Goal: Task Accomplishment & Management: Manage account settings

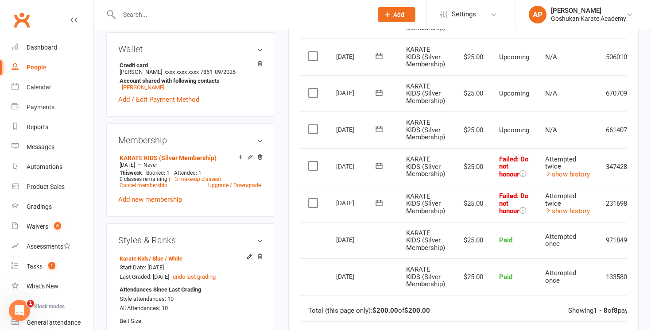
scroll to position [0, 0]
click at [205, 16] on input "text" at bounding box center [241, 14] width 250 height 12
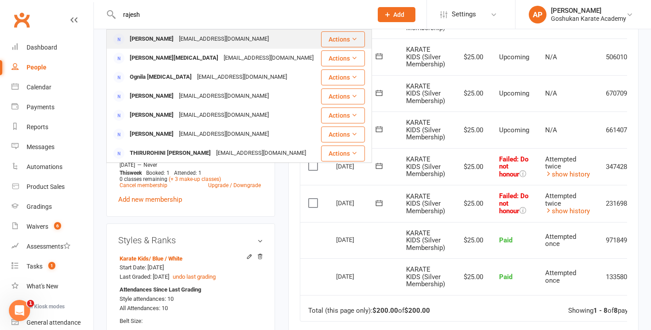
type input "rajesh"
click at [193, 41] on div "[EMAIL_ADDRESS][DOMAIN_NAME]" at bounding box center [223, 39] width 95 height 13
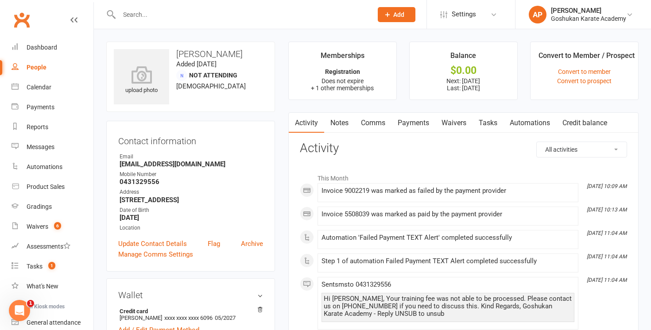
click at [414, 114] on link "Payments" at bounding box center [413, 123] width 44 height 20
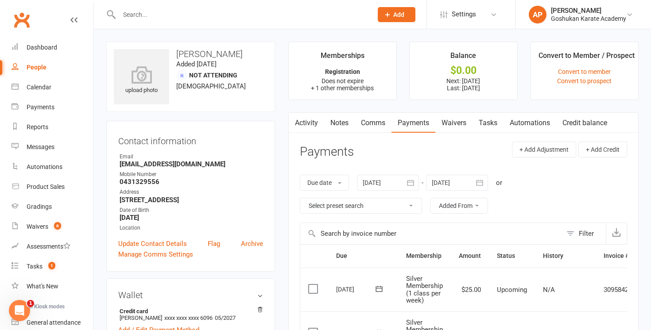
drag, startPoint x: 177, startPoint y: 54, endPoint x: 243, endPoint y: 53, distance: 66.0
click at [243, 53] on h3 "[PERSON_NAME]" at bounding box center [191, 54] width 154 height 10
copy h3 "[PERSON_NAME]"
drag, startPoint x: 521, startPoint y: 162, endPoint x: 521, endPoint y: 155, distance: 7.1
click at [521, 157] on div "+ Add Adjustment + Add Credit" at bounding box center [569, 154] width 115 height 24
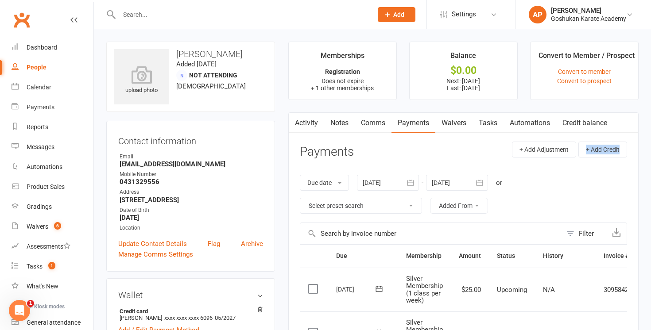
click at [346, 123] on link "Notes" at bounding box center [339, 123] width 31 height 20
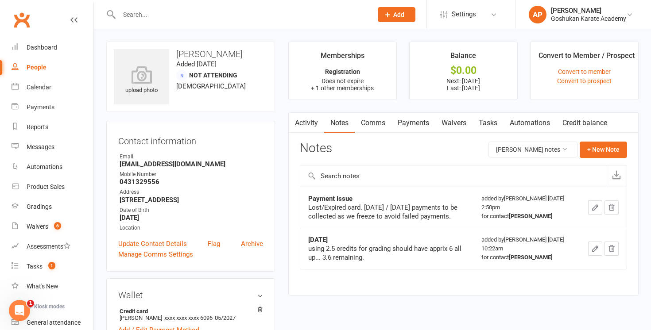
click at [416, 116] on link "Payments" at bounding box center [413, 123] width 44 height 20
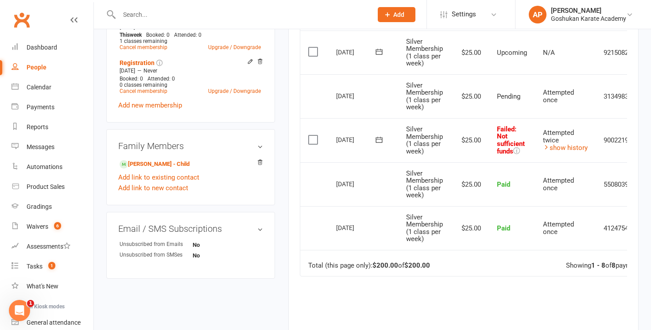
scroll to position [366, 0]
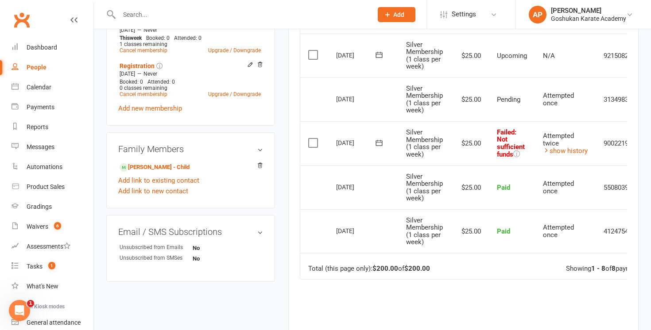
click at [206, 23] on div at bounding box center [236, 14] width 260 height 29
click at [205, 12] on input "text" at bounding box center [241, 14] width 250 height 12
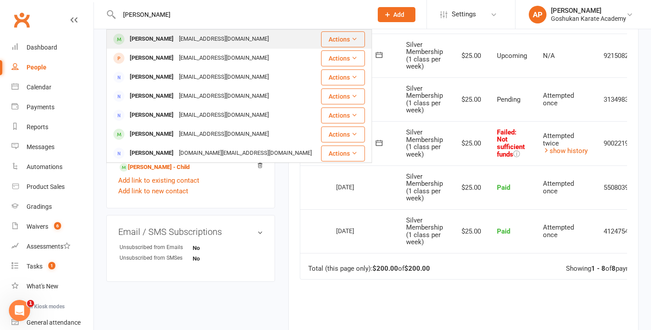
type input "[PERSON_NAME]"
click at [190, 39] on div "[EMAIL_ADDRESS][DOMAIN_NAME]" at bounding box center [223, 39] width 95 height 13
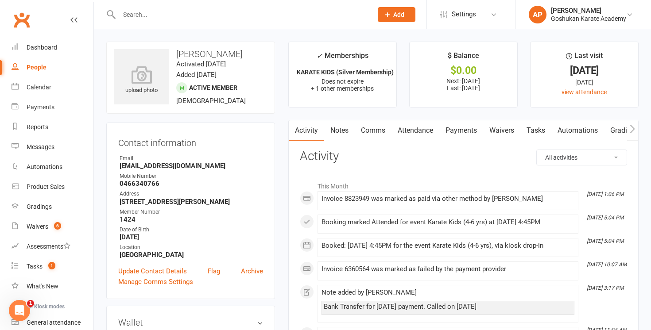
click at [468, 133] on link "Payments" at bounding box center [461, 130] width 44 height 20
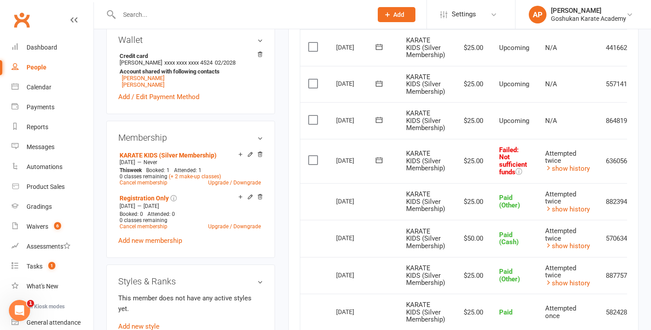
scroll to position [284, 0]
click at [291, 12] on input "text" at bounding box center [241, 14] width 250 height 12
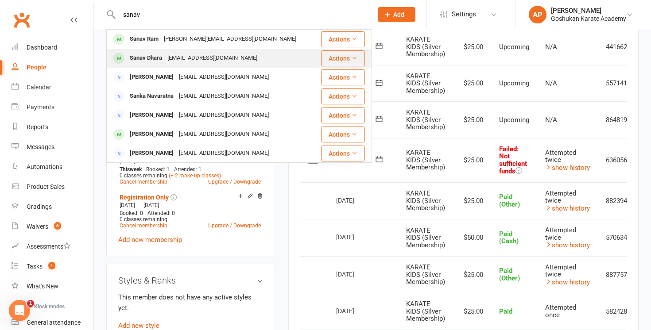
type input "sanav"
click at [257, 59] on div "[PERSON_NAME] [EMAIL_ADDRESS][DOMAIN_NAME]" at bounding box center [213, 58] width 213 height 18
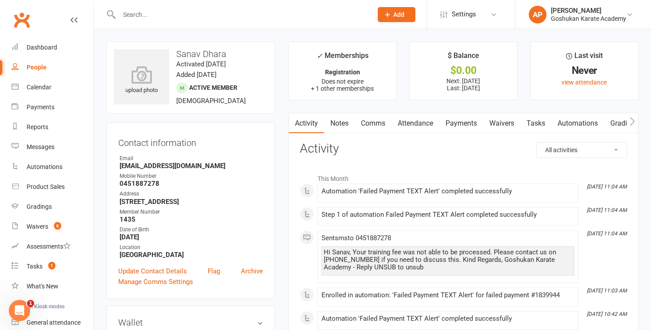
click at [458, 118] on link "Payments" at bounding box center [461, 123] width 44 height 20
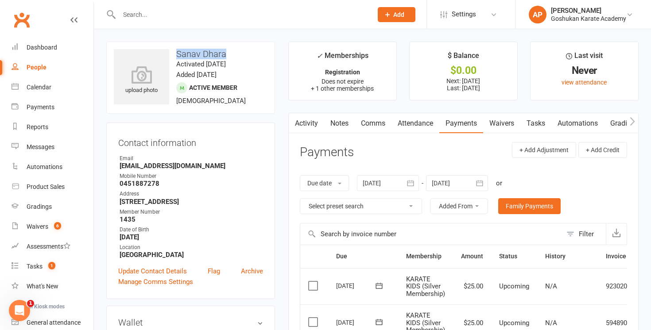
drag, startPoint x: 183, startPoint y: 54, endPoint x: 224, endPoint y: 53, distance: 41.2
click at [224, 53] on h3 "Sanav Dhara" at bounding box center [191, 54] width 154 height 10
copy h3 "Sanav Dhara"
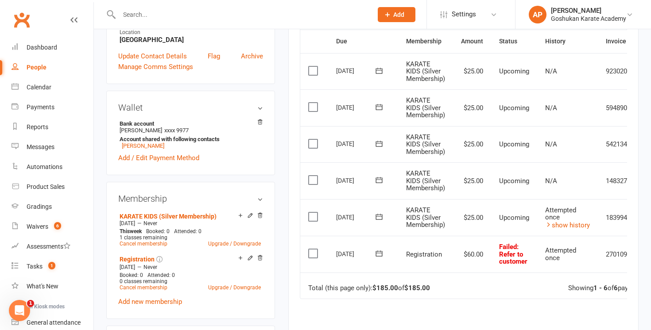
scroll to position [216, 0]
click at [570, 226] on link "show history" at bounding box center [567, 225] width 45 height 8
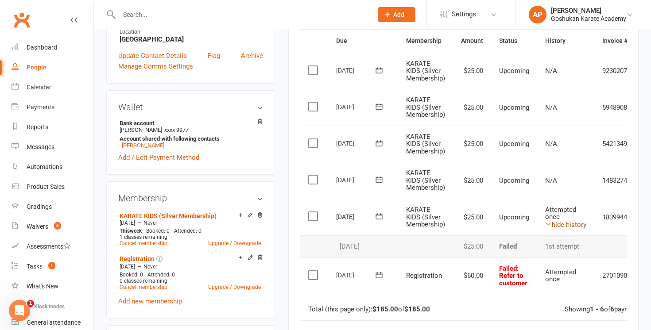
click at [571, 227] on link "hide history" at bounding box center [565, 225] width 41 height 8
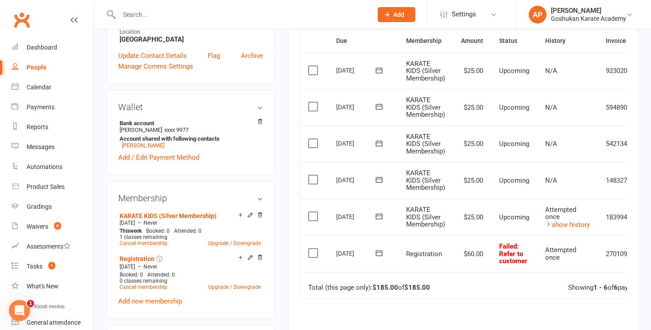
click at [261, 11] on input "text" at bounding box center [241, 14] width 250 height 12
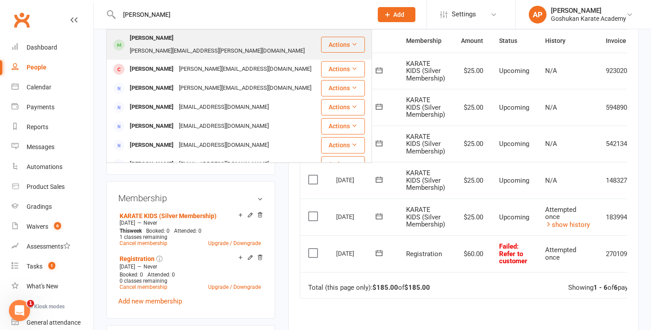
type input "[PERSON_NAME]"
click at [216, 45] on div "[PERSON_NAME][EMAIL_ADDRESS][PERSON_NAME][DOMAIN_NAME]" at bounding box center [217, 51] width 180 height 13
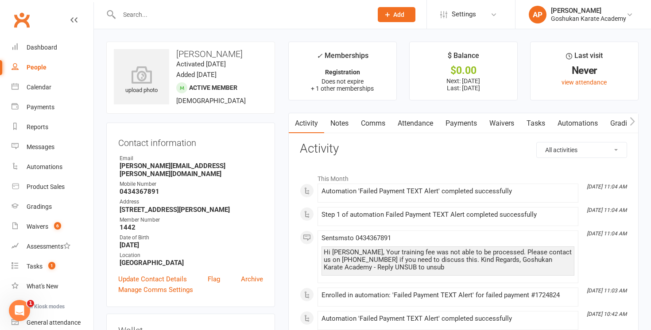
click at [463, 121] on link "Payments" at bounding box center [461, 123] width 44 height 20
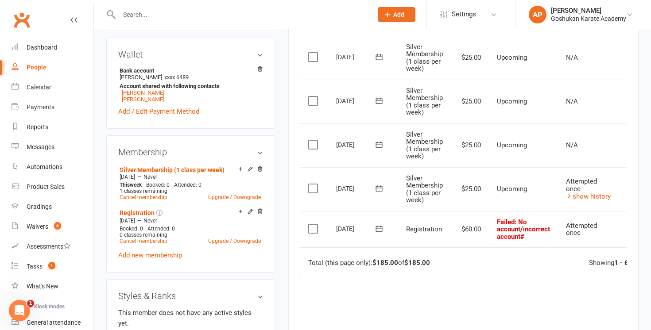
scroll to position [270, 0]
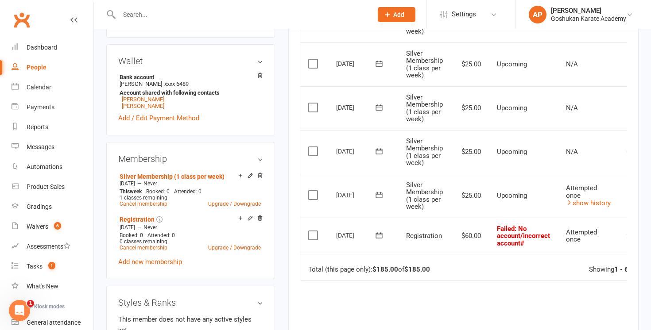
click at [271, 14] on input "text" at bounding box center [241, 14] width 250 height 12
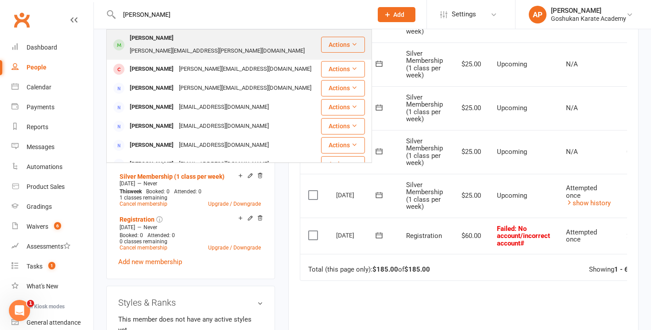
type input "[PERSON_NAME]"
click at [255, 36] on div "[PERSON_NAME] [PERSON_NAME][EMAIL_ADDRESS][PERSON_NAME][DOMAIN_NAME]" at bounding box center [213, 44] width 213 height 29
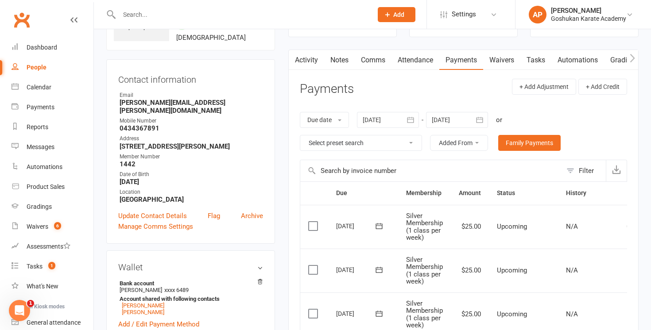
scroll to position [62, 0]
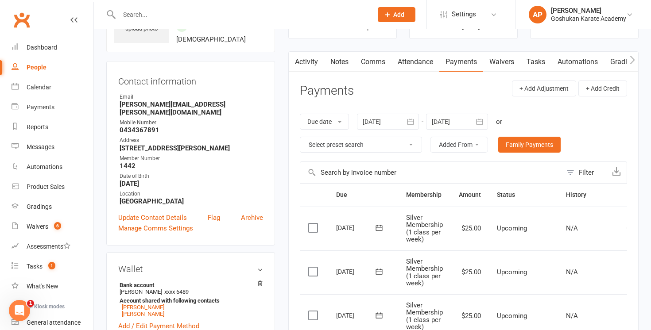
click at [244, 14] on input "text" at bounding box center [241, 14] width 250 height 12
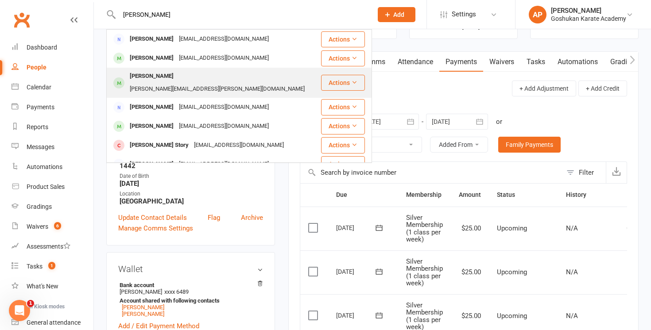
type input "[PERSON_NAME]"
click at [202, 83] on div "[PERSON_NAME][EMAIL_ADDRESS][PERSON_NAME][DOMAIN_NAME]" at bounding box center [217, 89] width 180 height 13
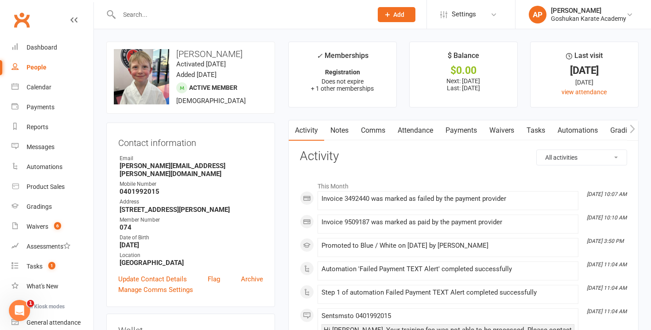
click at [470, 127] on link "Payments" at bounding box center [461, 130] width 44 height 20
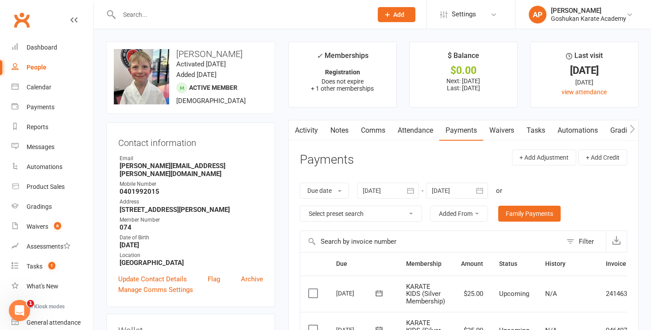
drag, startPoint x: 240, startPoint y: 54, endPoint x: 177, endPoint y: 55, distance: 62.9
click at [177, 55] on h3 "[PERSON_NAME]" at bounding box center [191, 54] width 154 height 10
copy h3 "[PERSON_NAME]"
click at [245, 19] on input "text" at bounding box center [241, 14] width 250 height 12
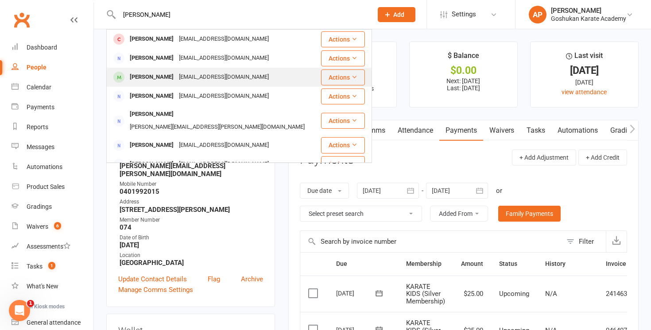
type input "[PERSON_NAME]"
click at [219, 80] on div "[EMAIL_ADDRESS][DOMAIN_NAME]" at bounding box center [223, 77] width 95 height 13
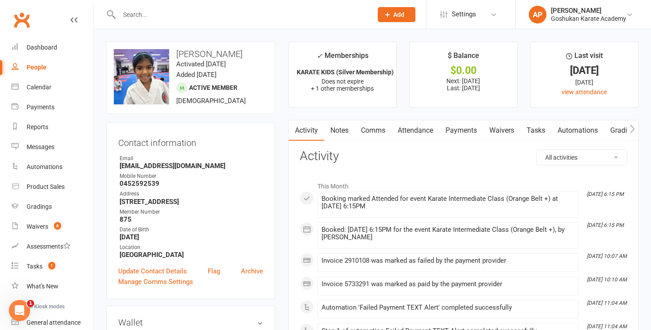
click at [474, 133] on link "Payments" at bounding box center [461, 130] width 44 height 20
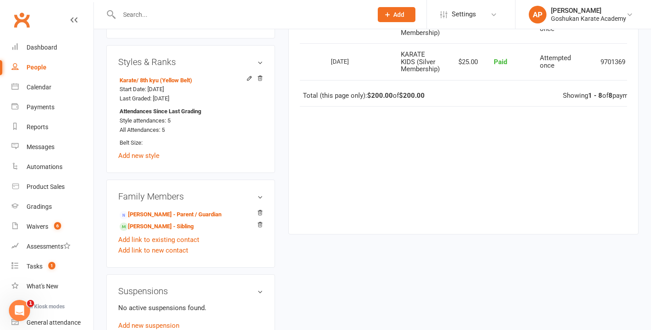
scroll to position [503, 0]
click at [175, 229] on link "[PERSON_NAME] - Sibling" at bounding box center [157, 226] width 74 height 9
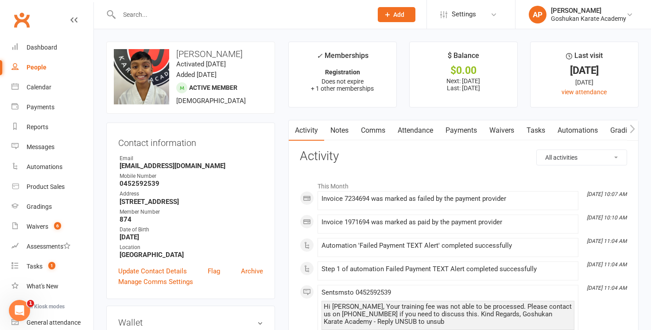
click at [469, 130] on link "Payments" at bounding box center [461, 130] width 44 height 20
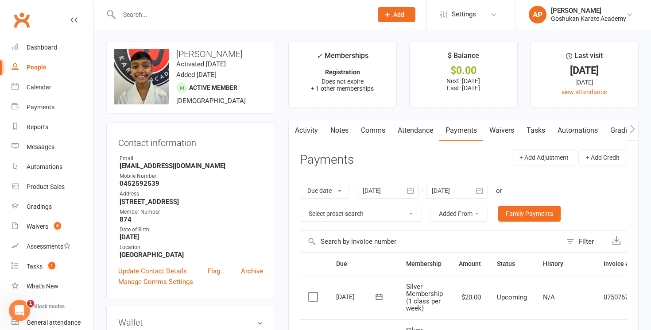
click at [263, 12] on input "text" at bounding box center [241, 14] width 250 height 12
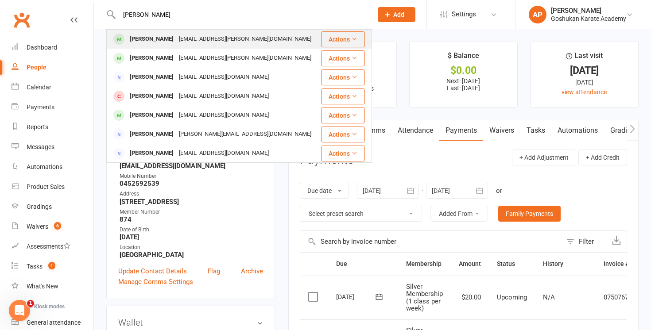
type input "[PERSON_NAME]"
click at [225, 42] on div "[EMAIL_ADDRESS][PERSON_NAME][DOMAIN_NAME]" at bounding box center [245, 39] width 138 height 13
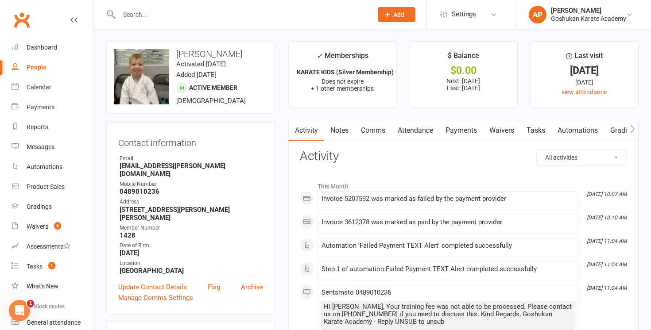
click at [466, 131] on link "Payments" at bounding box center [461, 130] width 44 height 20
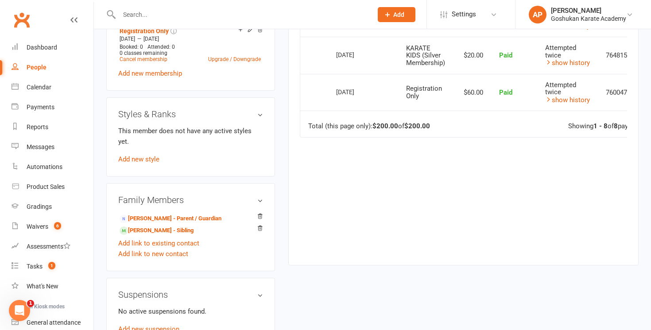
scroll to position [468, 0]
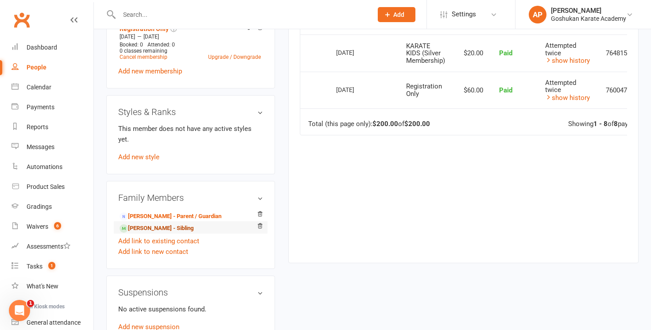
click at [172, 224] on link "[PERSON_NAME] - Sibling" at bounding box center [157, 228] width 74 height 9
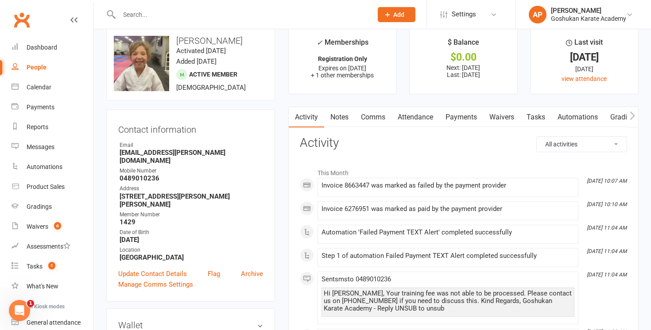
scroll to position [7, 0]
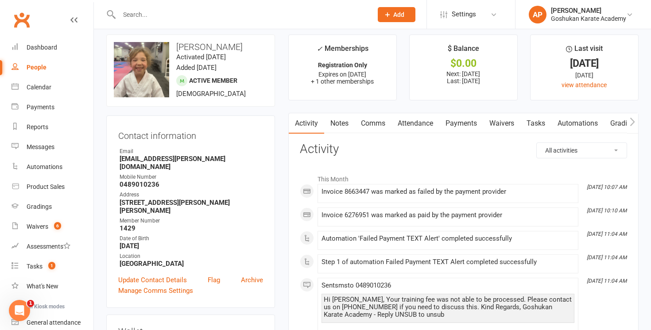
click at [467, 126] on link "Payments" at bounding box center [461, 123] width 44 height 20
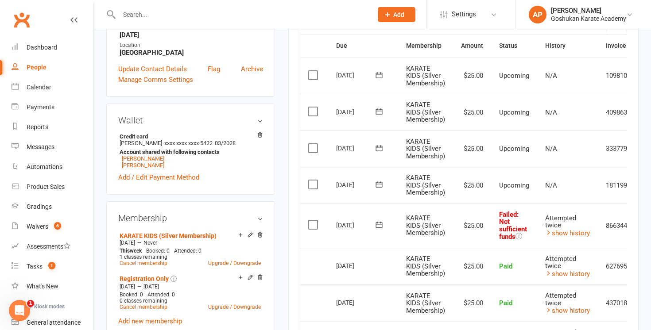
scroll to position [181, 0]
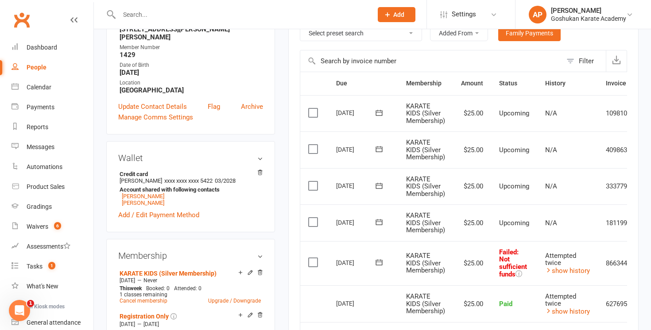
click at [231, 13] on input "text" at bounding box center [241, 14] width 250 height 12
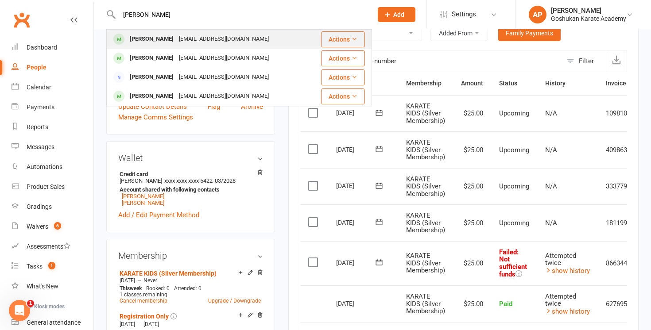
type input "[PERSON_NAME]"
click at [217, 38] on div "[EMAIL_ADDRESS][DOMAIN_NAME]" at bounding box center [223, 39] width 95 height 13
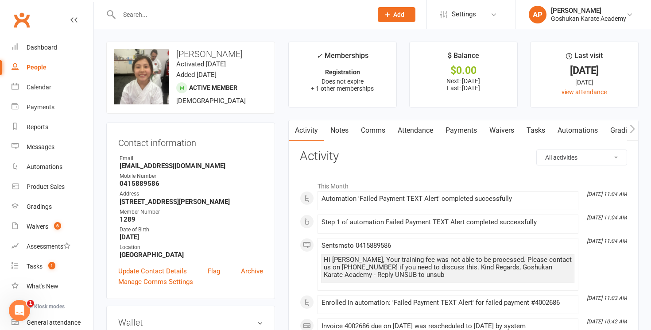
click at [474, 135] on link "Payments" at bounding box center [461, 130] width 44 height 20
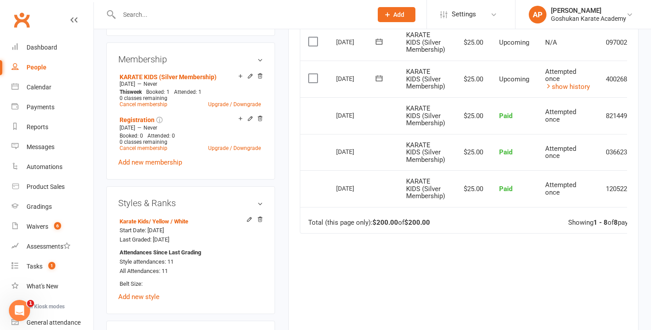
scroll to position [363, 0]
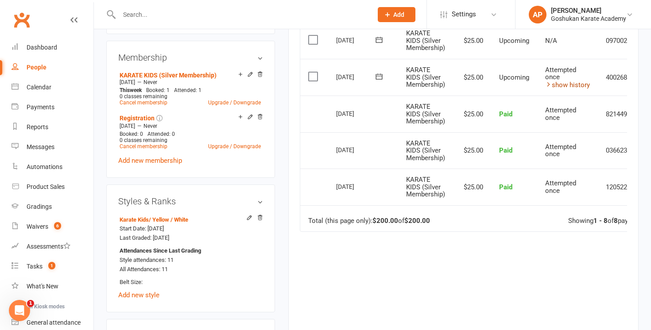
click at [585, 83] on link "show history" at bounding box center [567, 85] width 45 height 8
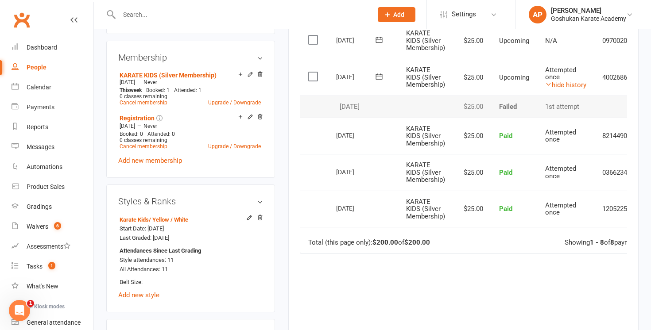
click at [371, 106] on div "[DATE]" at bounding box center [363, 107] width 54 height 8
click at [580, 84] on link "hide history" at bounding box center [565, 85] width 41 height 8
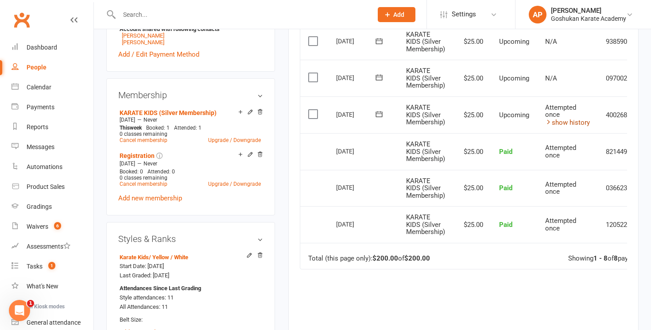
scroll to position [322, 0]
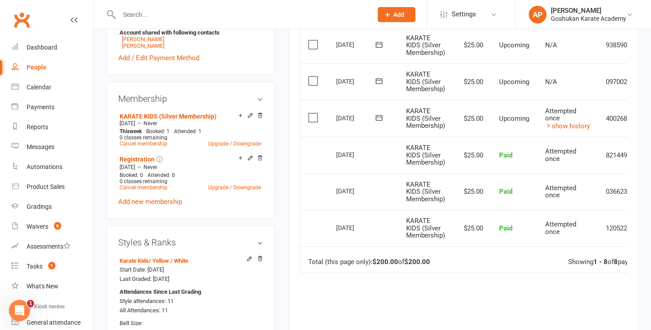
click at [301, 12] on input "text" at bounding box center [241, 14] width 250 height 12
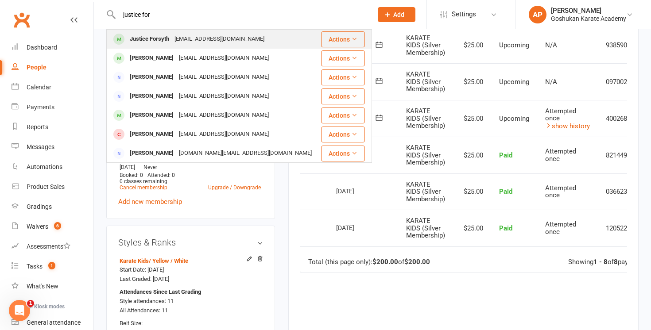
type input "justice for"
click at [252, 38] on div "[EMAIL_ADDRESS][DOMAIN_NAME]" at bounding box center [219, 39] width 95 height 13
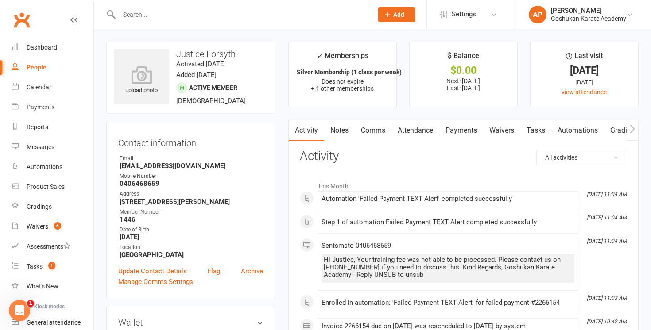
click at [456, 133] on link "Payments" at bounding box center [461, 130] width 44 height 20
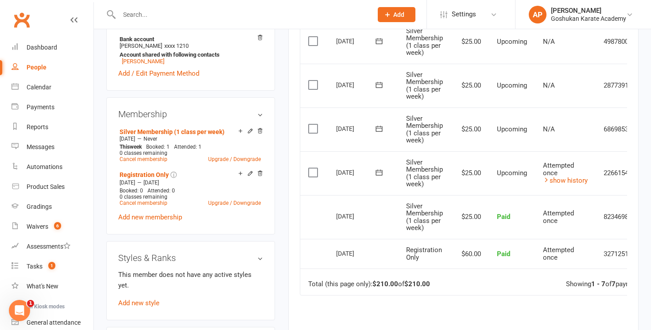
scroll to position [318, 0]
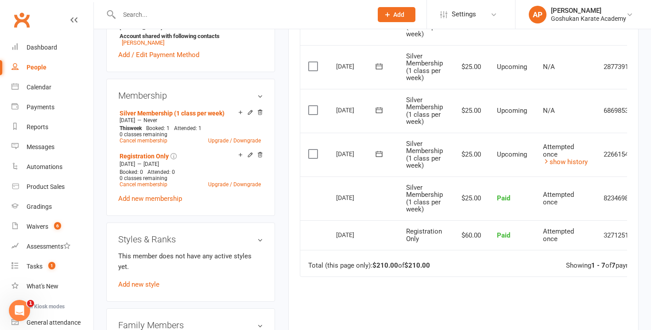
click at [575, 156] on div "Attempted once" at bounding box center [565, 150] width 45 height 15
click at [575, 159] on link "show history" at bounding box center [565, 162] width 45 height 8
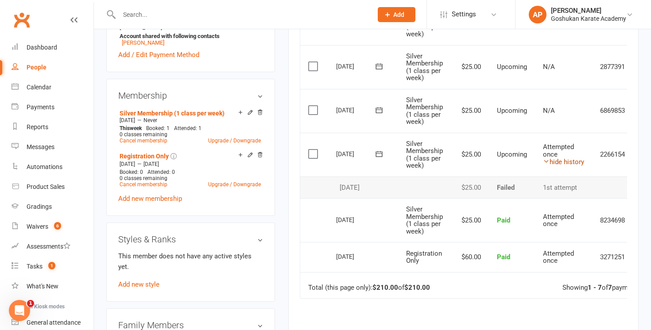
click at [575, 159] on link "hide history" at bounding box center [563, 162] width 41 height 8
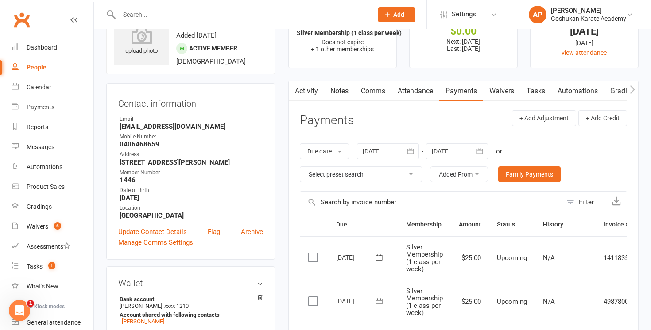
scroll to position [0, 0]
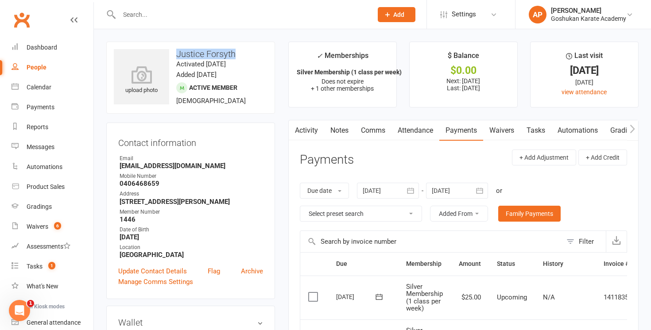
drag, startPoint x: 177, startPoint y: 50, endPoint x: 251, endPoint y: 51, distance: 73.9
click at [251, 51] on h3 "Justice Forsyth" at bounding box center [191, 54] width 154 height 10
copy h3 "Justice Forsyth"
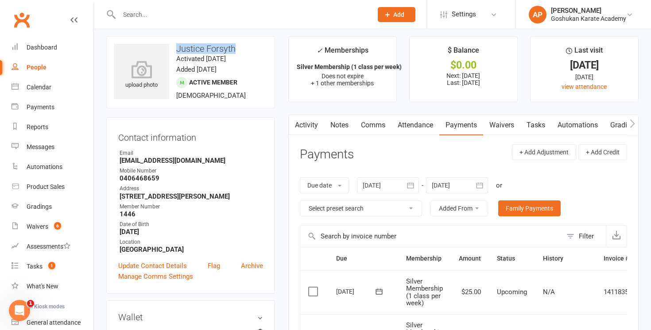
scroll to position [6, 0]
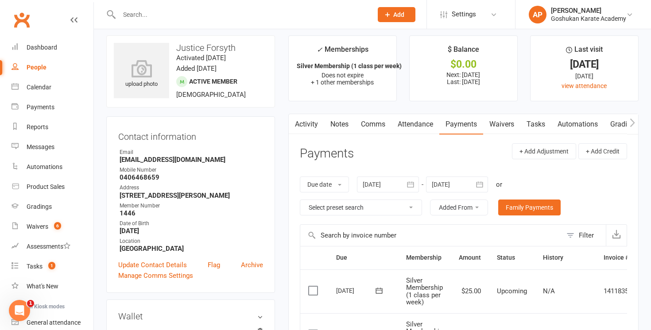
click at [291, 15] on input "text" at bounding box center [241, 14] width 250 height 12
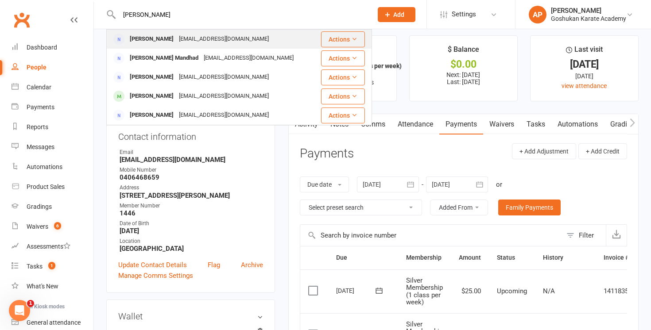
type input "[PERSON_NAME]"
click at [255, 37] on div "[PERSON_NAME] [EMAIL_ADDRESS][DOMAIN_NAME]" at bounding box center [211, 39] width 209 height 18
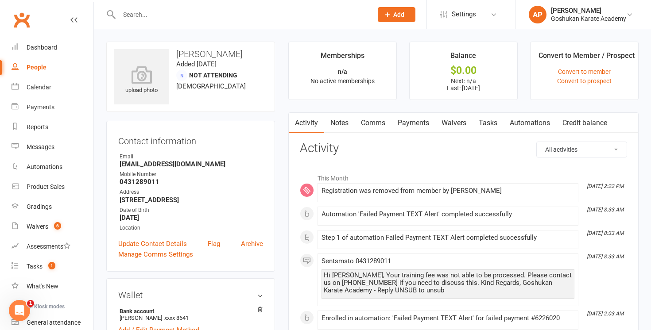
click at [224, 14] on input "text" at bounding box center [241, 14] width 250 height 12
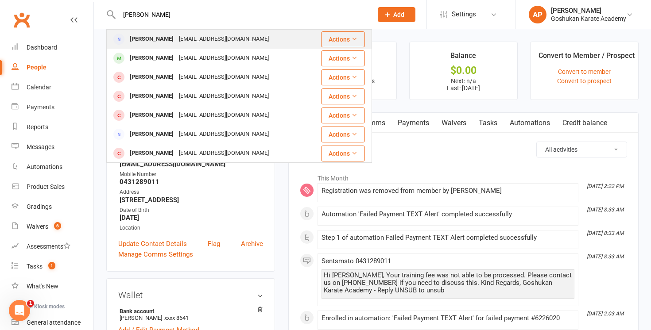
type input "[PERSON_NAME]"
click at [232, 40] on div "[EMAIL_ADDRESS][DOMAIN_NAME]" at bounding box center [223, 39] width 95 height 13
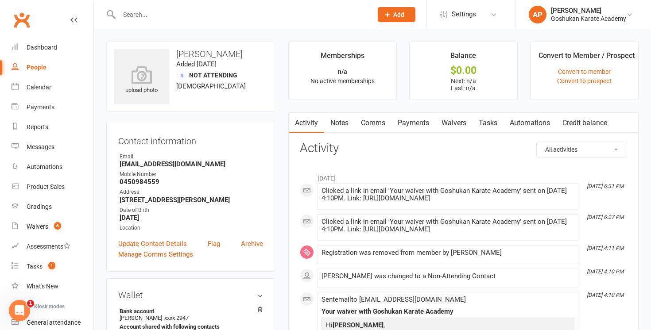
click at [416, 120] on link "Payments" at bounding box center [413, 123] width 44 height 20
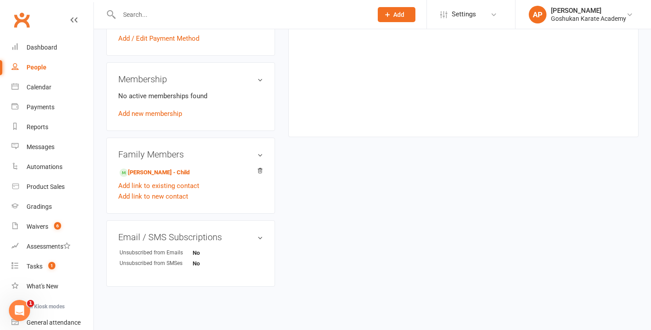
scroll to position [316, 0]
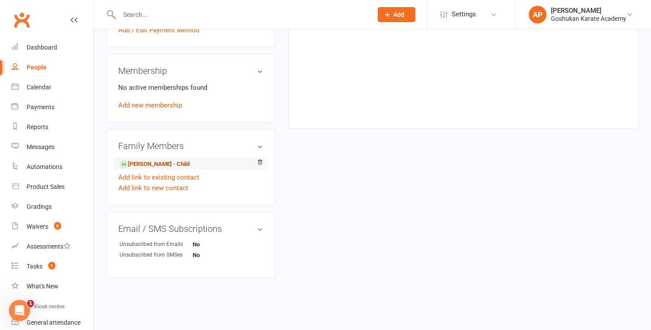
click at [160, 162] on link "[PERSON_NAME] - Child" at bounding box center [155, 164] width 70 height 9
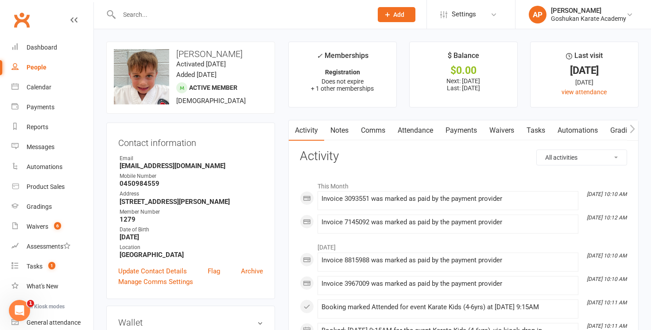
click at [465, 136] on link "Payments" at bounding box center [461, 130] width 44 height 20
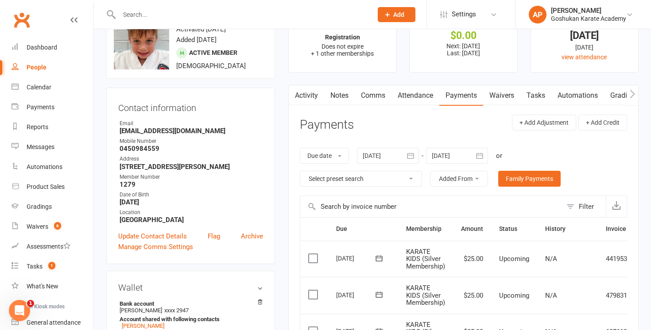
scroll to position [32, 0]
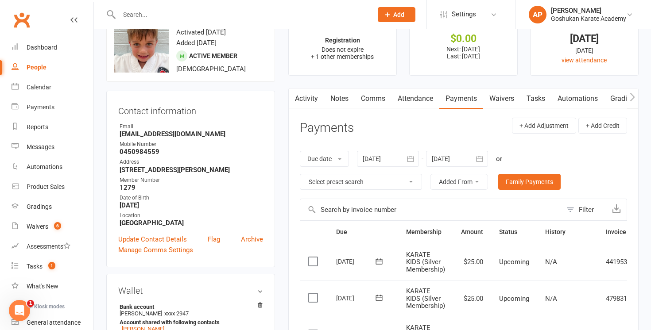
click at [412, 159] on icon "button" at bounding box center [410, 159] width 7 height 6
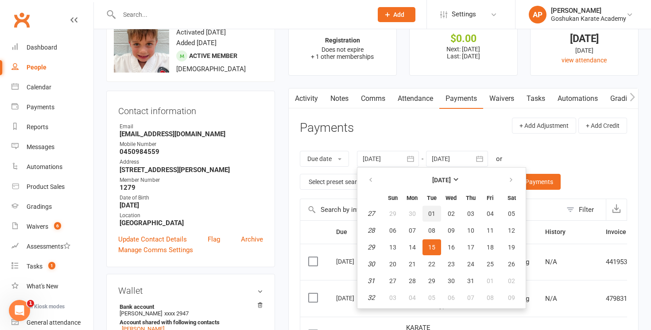
click at [435, 210] on span "01" at bounding box center [431, 213] width 7 height 7
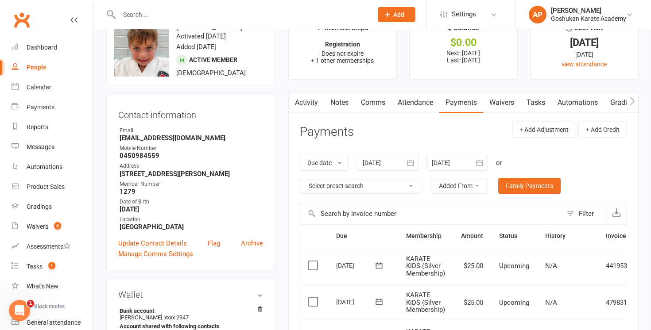
scroll to position [27, 0]
click at [415, 170] on button "button" at bounding box center [411, 163] width 16 height 16
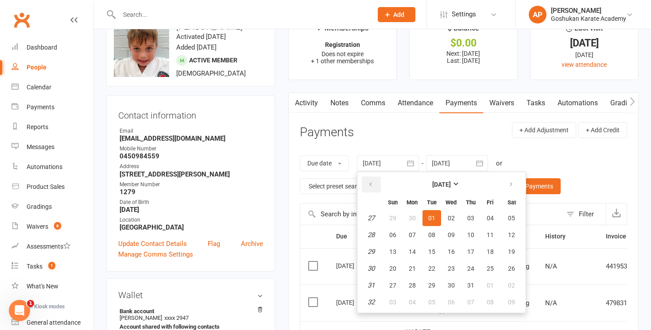
click at [373, 180] on button "button" at bounding box center [371, 185] width 19 height 16
click at [432, 226] on table "[DATE] Sun Mon Tue Wed Thu Fri Sat 23 01 02 03 04 05 06 07 24 08 09 10 11 12 13…" at bounding box center [441, 242] width 165 height 137
click at [432, 223] on button "03" at bounding box center [431, 218] width 19 height 16
type input "[DATE]"
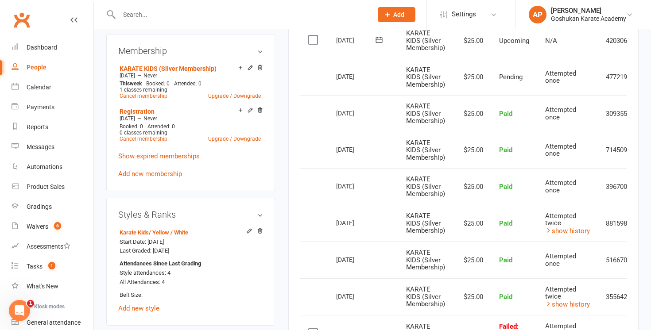
scroll to position [362, 0]
click at [278, 13] on input "text" at bounding box center [241, 14] width 250 height 12
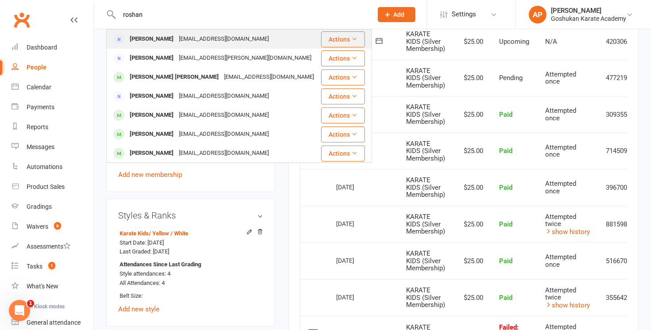
type input "roshan"
click at [198, 47] on div "[PERSON_NAME] [EMAIL_ADDRESS][DOMAIN_NAME]" at bounding box center [213, 39] width 213 height 18
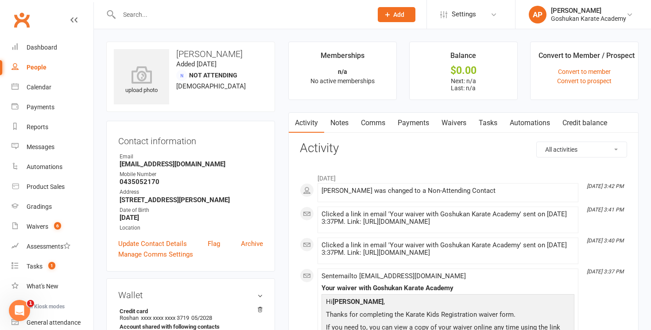
click at [411, 124] on link "Payments" at bounding box center [413, 123] width 44 height 20
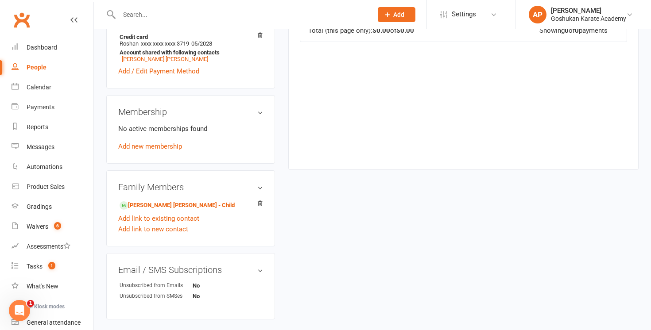
scroll to position [278, 0]
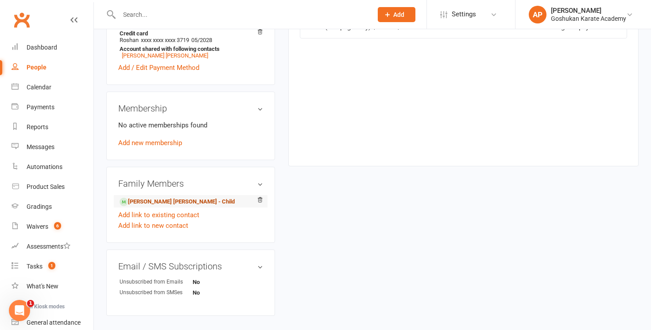
click at [170, 201] on link "[PERSON_NAME] [PERSON_NAME] - Child" at bounding box center [177, 201] width 115 height 9
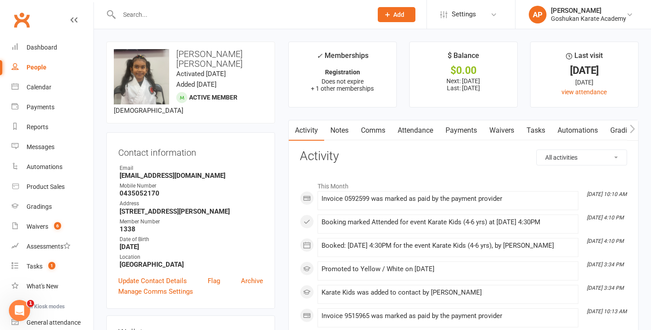
click at [452, 134] on link "Payments" at bounding box center [461, 130] width 44 height 20
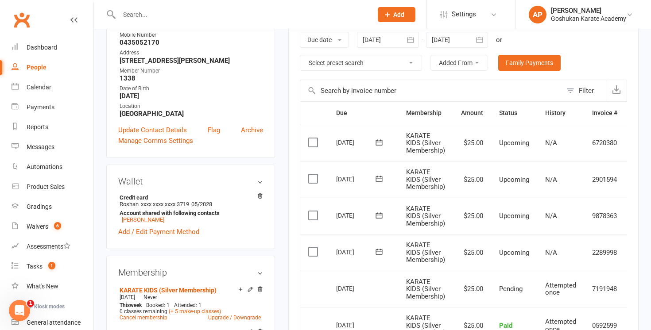
scroll to position [105, 0]
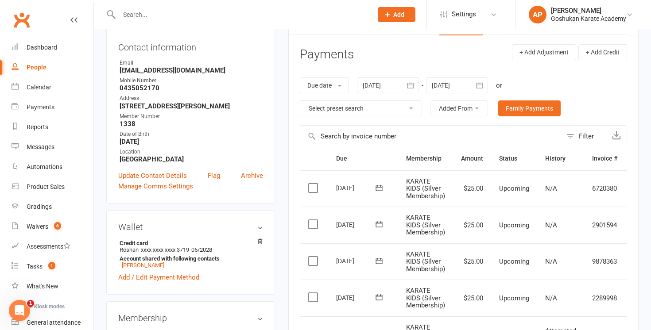
click at [408, 90] on button "button" at bounding box center [411, 85] width 16 height 16
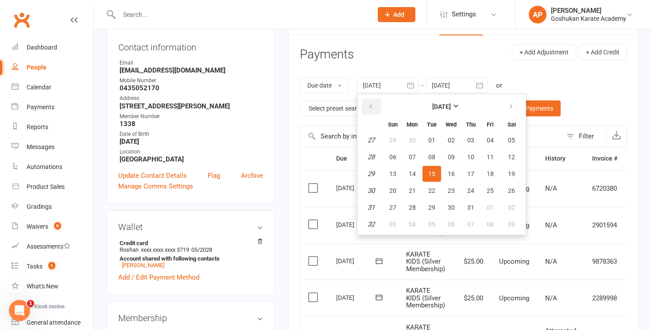
click at [369, 108] on icon "button" at bounding box center [370, 106] width 6 height 7
click at [433, 141] on span "03" at bounding box center [431, 140] width 7 height 7
type input "[DATE]"
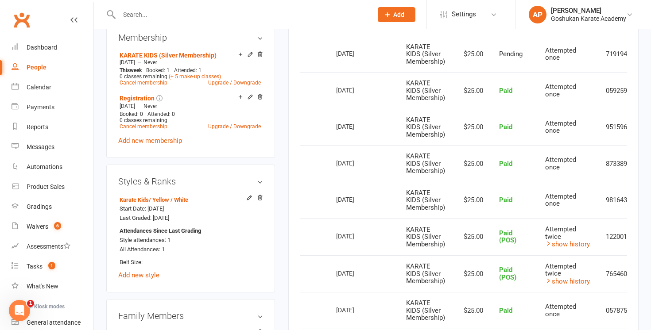
scroll to position [388, 0]
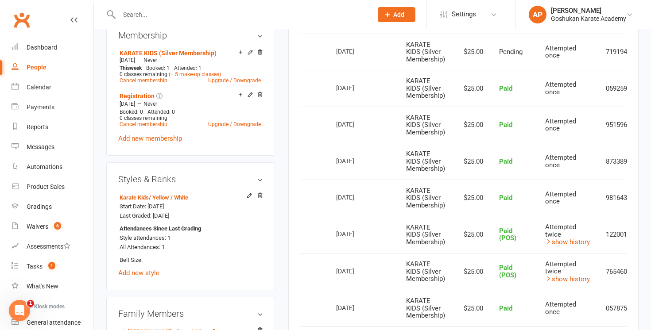
click at [301, 11] on input "text" at bounding box center [241, 14] width 250 height 12
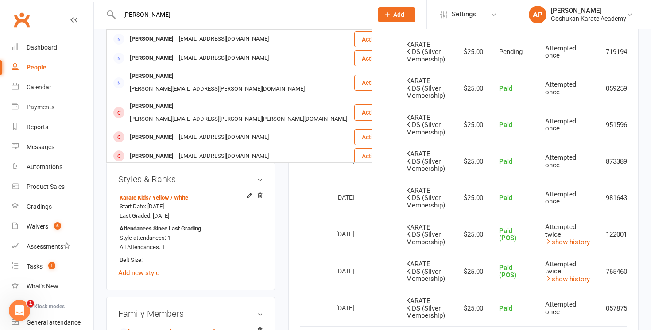
type input "[PERSON_NAME]"
click at [283, 32] on div "[PERSON_NAME] [EMAIL_ADDRESS][DOMAIN_NAME]" at bounding box center [230, 39] width 246 height 18
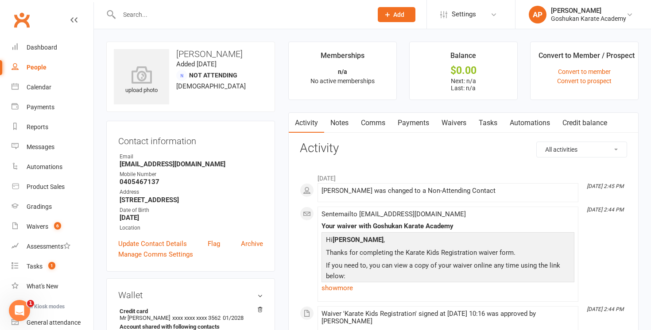
click at [421, 125] on link "Payments" at bounding box center [413, 123] width 44 height 20
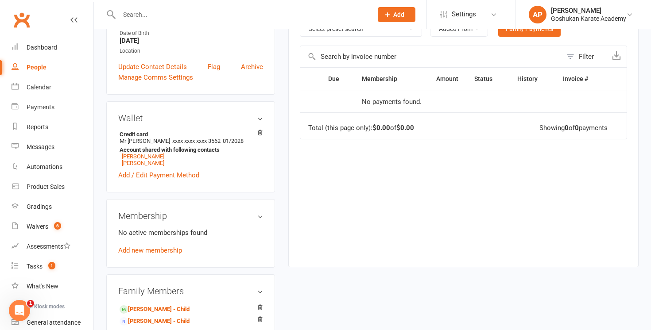
scroll to position [178, 0]
click at [149, 305] on link "[PERSON_NAME] - Child" at bounding box center [155, 308] width 70 height 9
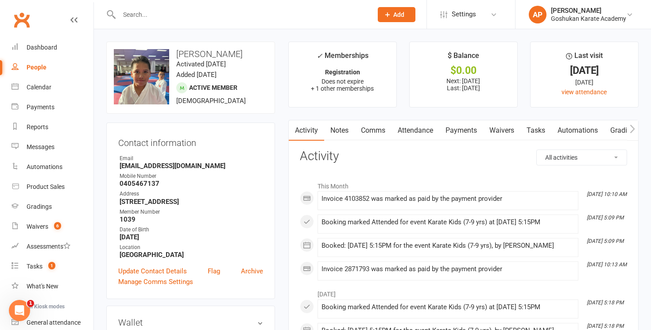
click at [471, 127] on link "Payments" at bounding box center [461, 130] width 44 height 20
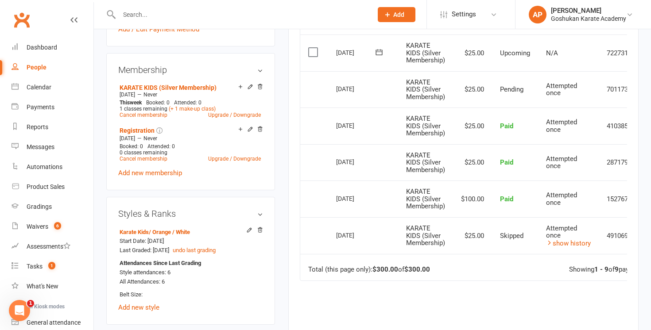
scroll to position [92, 0]
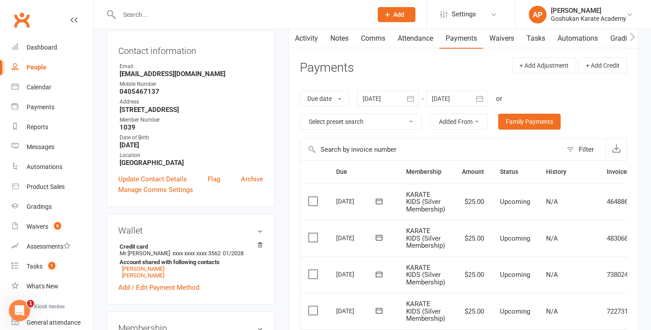
click at [416, 92] on button "button" at bounding box center [411, 99] width 16 height 16
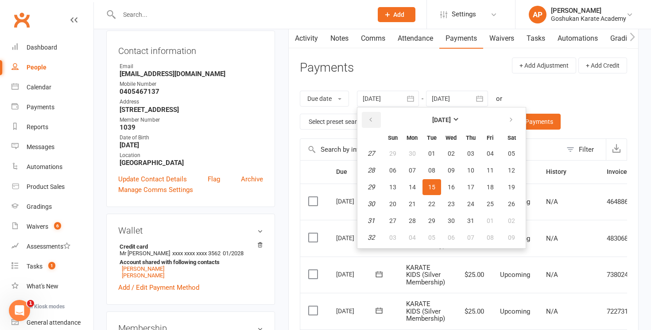
click at [374, 121] on icon "button" at bounding box center [370, 119] width 6 height 7
click at [433, 153] on span "03" at bounding box center [431, 153] width 7 height 7
type input "[DATE]"
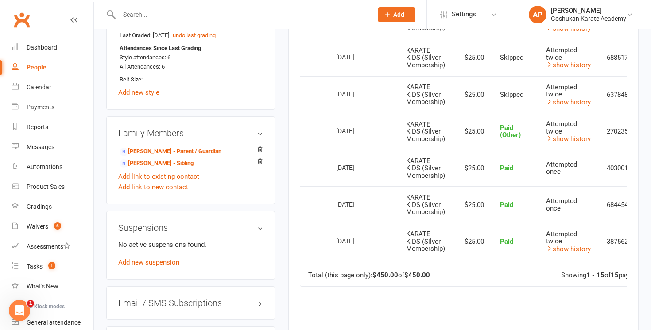
scroll to position [567, 0]
click at [343, 15] on input "text" at bounding box center [241, 14] width 250 height 12
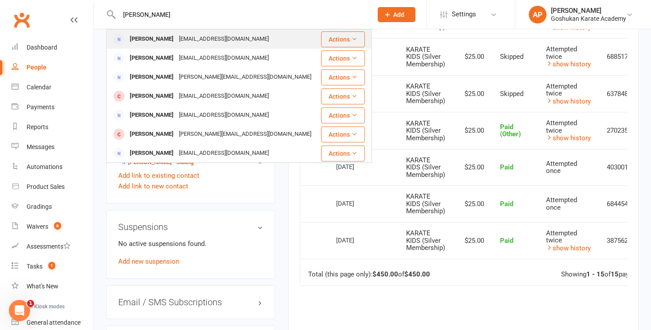
type input "[PERSON_NAME]"
click at [279, 42] on div "[PERSON_NAME] [EMAIL_ADDRESS][DOMAIN_NAME]" at bounding box center [213, 39] width 213 height 18
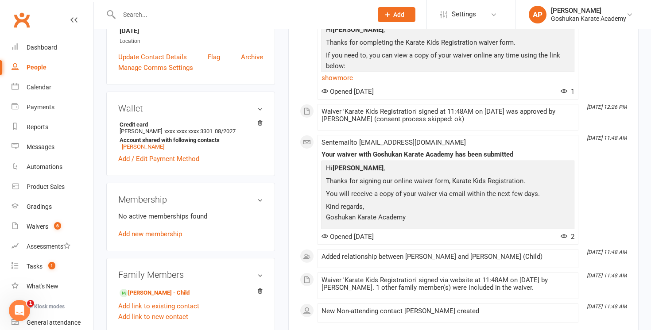
scroll to position [189, 0]
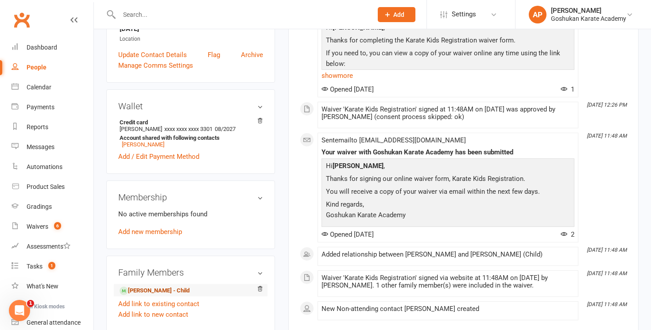
click at [180, 296] on link "[PERSON_NAME] - Child" at bounding box center [155, 290] width 70 height 9
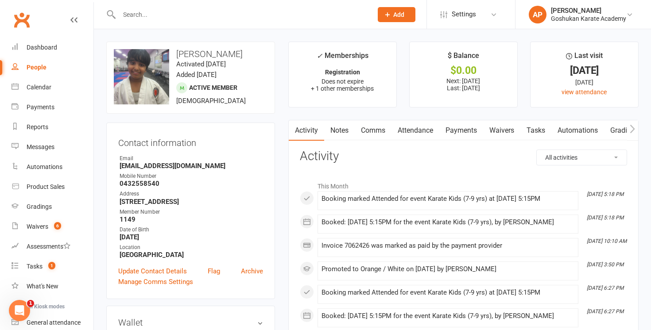
click at [468, 131] on link "Payments" at bounding box center [461, 130] width 44 height 20
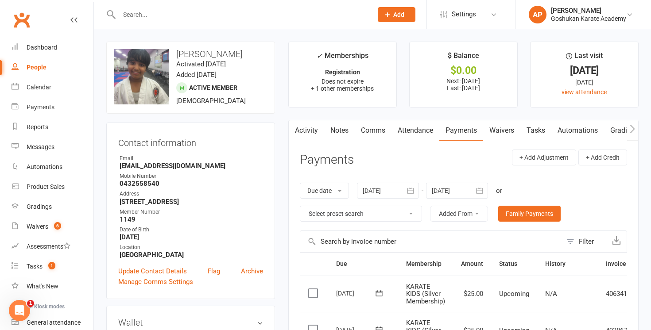
click at [391, 193] on div at bounding box center [388, 191] width 62 height 16
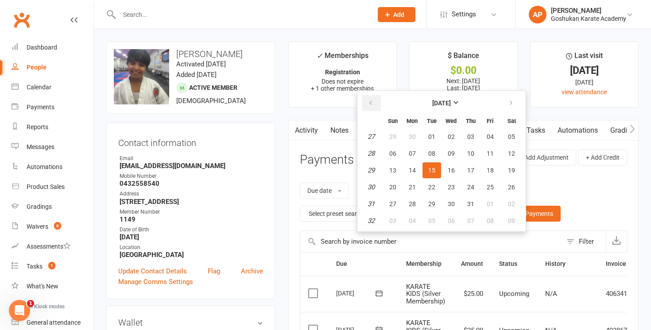
click at [375, 100] on button "button" at bounding box center [371, 103] width 19 height 16
click at [433, 136] on span "03" at bounding box center [431, 136] width 7 height 7
type input "[DATE]"
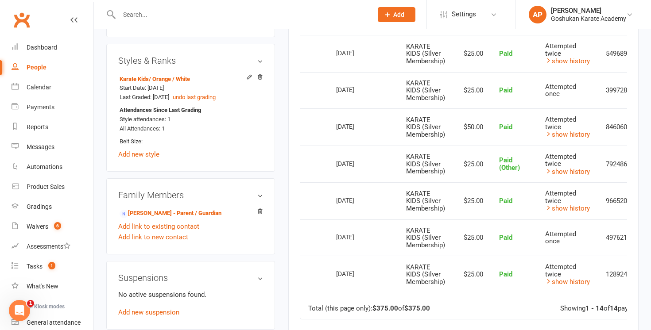
scroll to position [498, 0]
click at [328, 6] on div at bounding box center [236, 14] width 260 height 29
click at [328, 9] on input "text" at bounding box center [241, 14] width 250 height 12
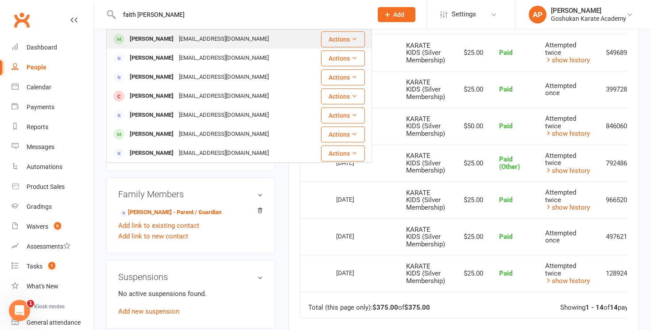
type input "faith [PERSON_NAME]"
click at [285, 37] on div "Faith Rika [EMAIL_ADDRESS][DOMAIN_NAME]" at bounding box center [213, 39] width 213 height 18
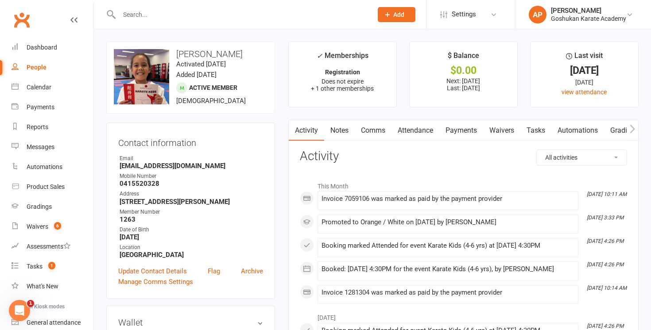
click at [459, 131] on link "Payments" at bounding box center [461, 130] width 44 height 20
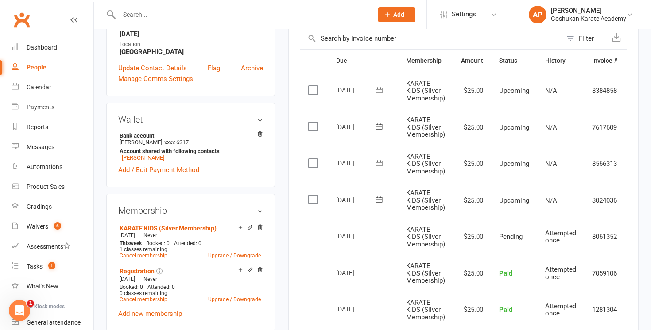
scroll to position [93, 0]
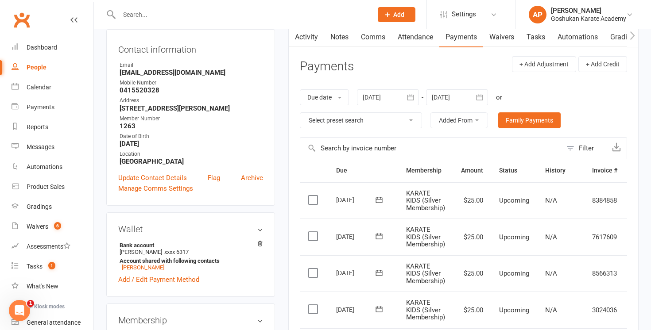
click at [412, 100] on icon "button" at bounding box center [410, 97] width 7 height 6
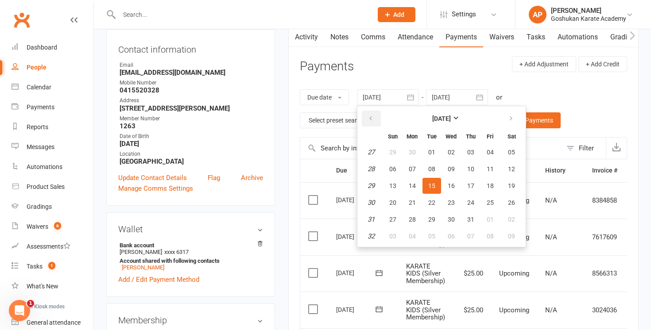
click at [365, 119] on button "button" at bounding box center [371, 119] width 19 height 16
click at [400, 150] on button "01" at bounding box center [392, 152] width 19 height 16
type input "[DATE]"
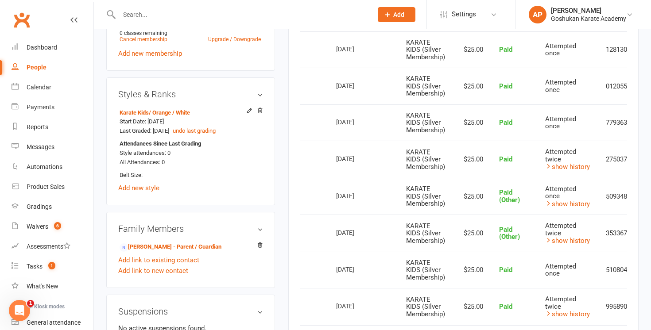
scroll to position [475, 0]
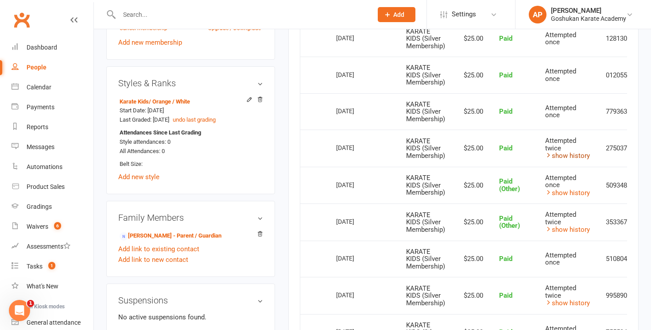
click at [584, 155] on link "show history" at bounding box center [567, 156] width 45 height 8
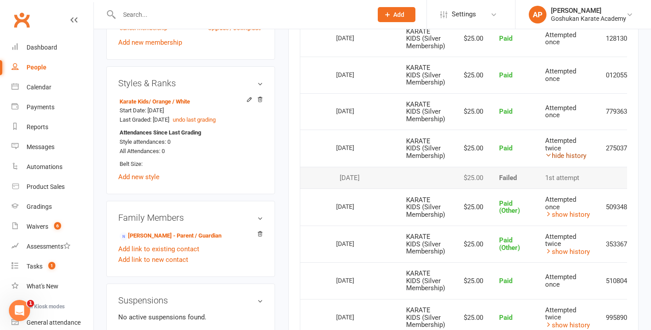
click at [584, 155] on link "hide history" at bounding box center [565, 156] width 41 height 8
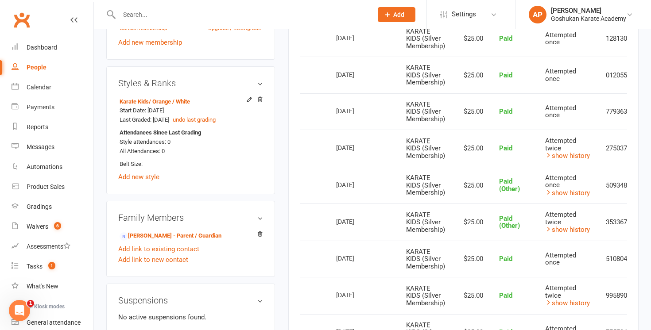
click at [312, 18] on input "text" at bounding box center [241, 14] width 250 height 12
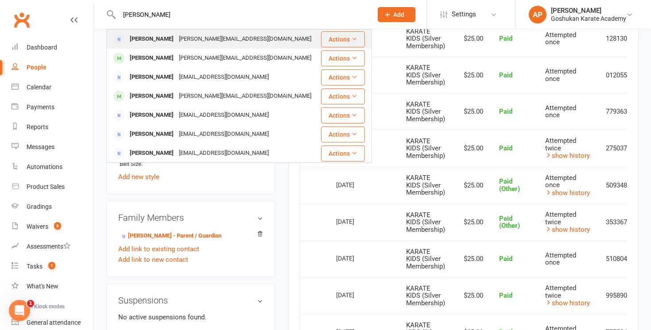
type input "[PERSON_NAME]"
click at [229, 43] on div "[PERSON_NAME][EMAIL_ADDRESS][DOMAIN_NAME]" at bounding box center [245, 39] width 138 height 13
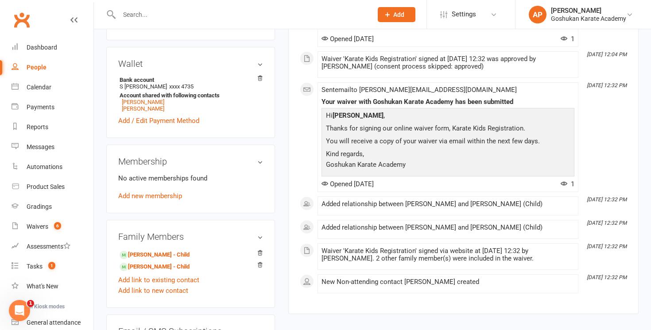
scroll to position [246, 0]
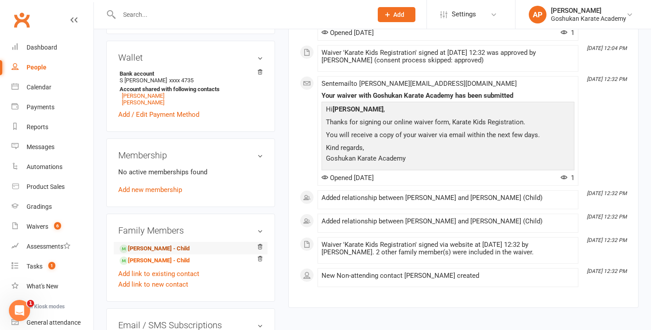
click at [150, 244] on link "[PERSON_NAME] - Child" at bounding box center [155, 248] width 70 height 9
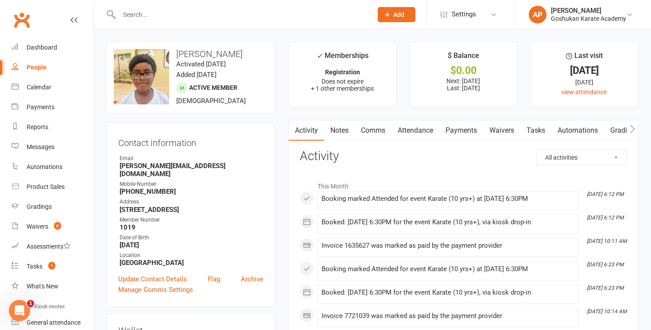
click at [455, 132] on link "Payments" at bounding box center [461, 130] width 44 height 20
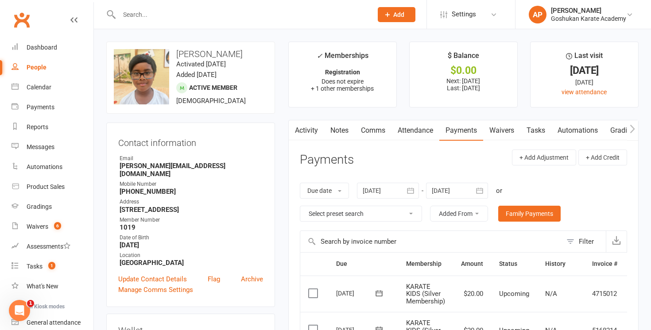
click at [401, 190] on div at bounding box center [388, 191] width 62 height 16
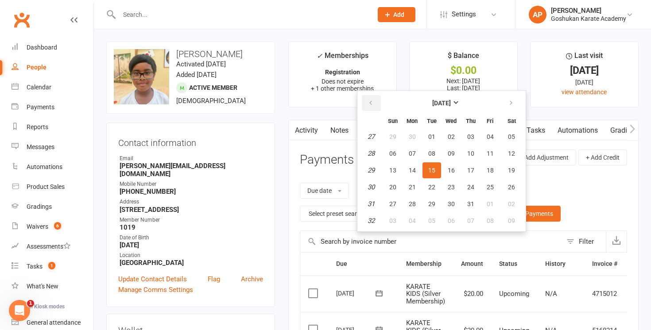
click at [370, 98] on button "button" at bounding box center [371, 103] width 19 height 16
click at [394, 140] on button "01" at bounding box center [392, 137] width 19 height 16
type input "[DATE]"
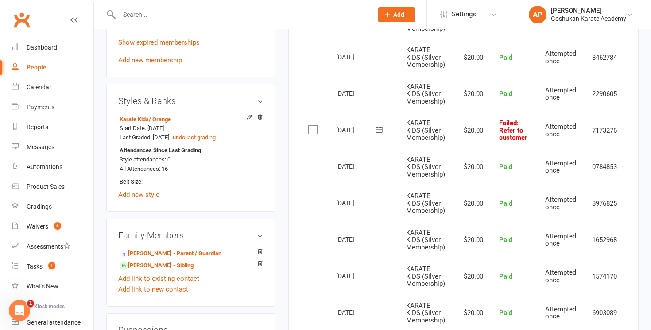
scroll to position [493, 0]
click at [216, 11] on input "text" at bounding box center [241, 14] width 250 height 12
click at [145, 260] on link "[PERSON_NAME] - Sibling" at bounding box center [157, 264] width 74 height 9
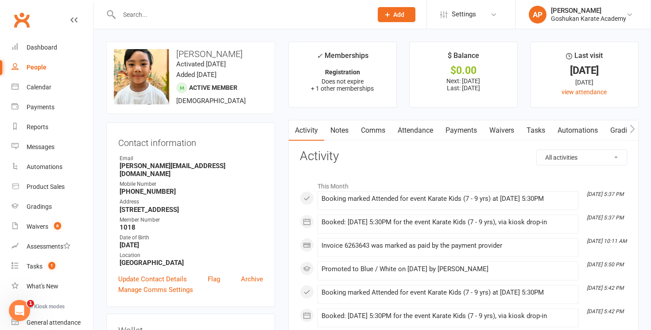
click at [450, 135] on link "Payments" at bounding box center [461, 130] width 44 height 20
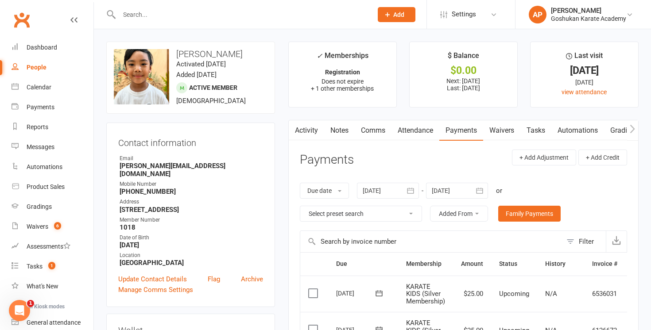
click at [410, 193] on icon "button" at bounding box center [410, 190] width 9 height 9
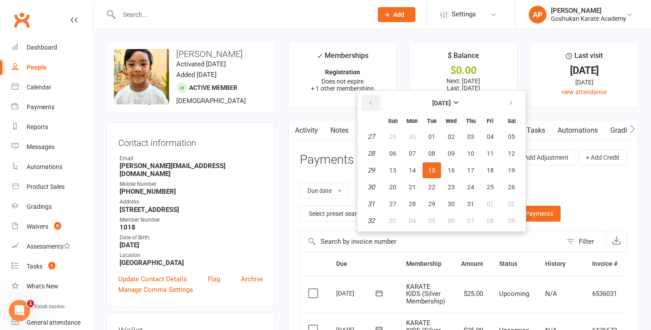
click at [373, 107] on button "button" at bounding box center [371, 103] width 19 height 16
click at [401, 139] on button "01" at bounding box center [392, 137] width 19 height 16
type input "[DATE]"
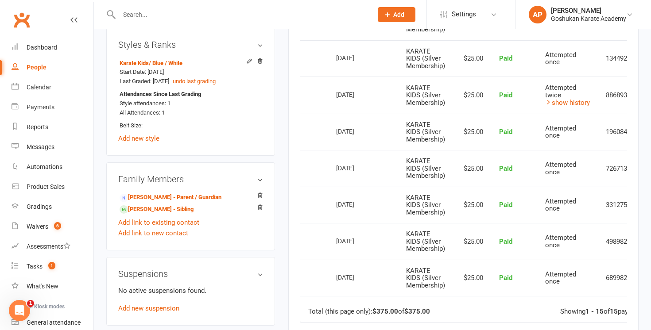
scroll to position [529, 0]
click at [584, 96] on div "Attempted twice" at bounding box center [567, 90] width 45 height 15
click at [584, 99] on link "show history" at bounding box center [567, 102] width 45 height 8
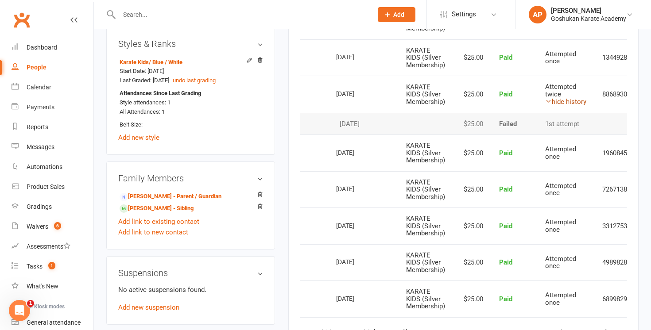
click at [584, 99] on link "hide history" at bounding box center [565, 102] width 41 height 8
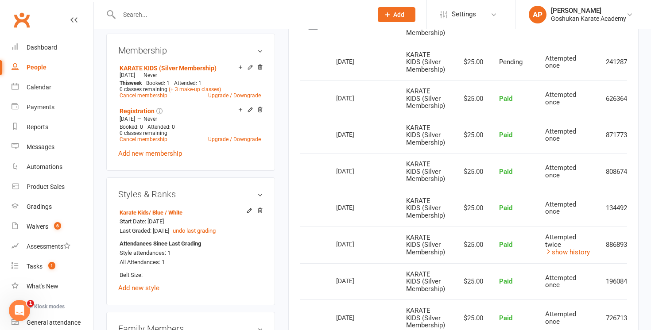
scroll to position [400, 0]
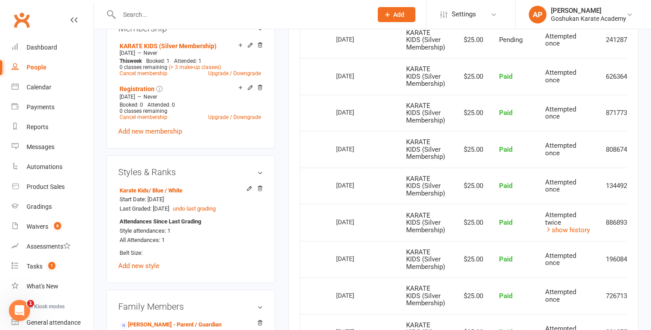
click at [353, 12] on input "text" at bounding box center [241, 14] width 250 height 12
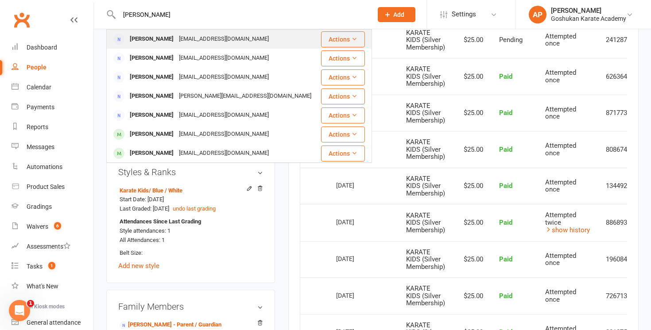
type input "[PERSON_NAME]"
click at [276, 42] on div "[PERSON_NAME] [EMAIL_ADDRESS][DOMAIN_NAME]" at bounding box center [213, 39] width 213 height 18
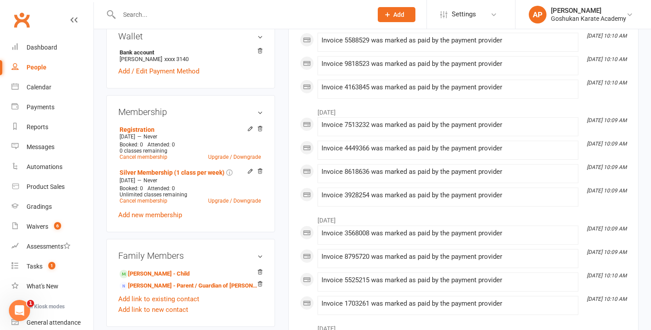
scroll to position [271, 0]
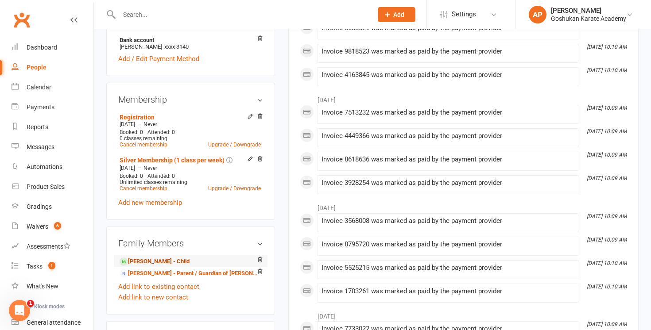
click at [156, 263] on link "[PERSON_NAME] - Child" at bounding box center [155, 261] width 70 height 9
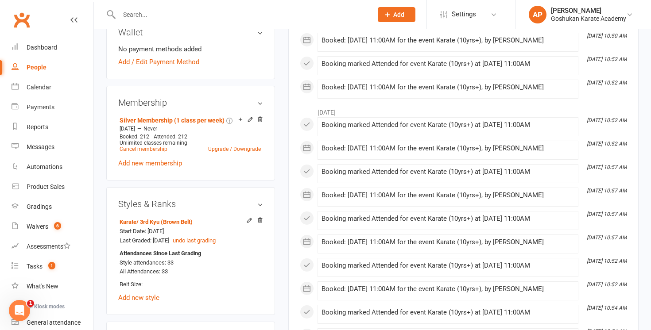
scroll to position [291, 0]
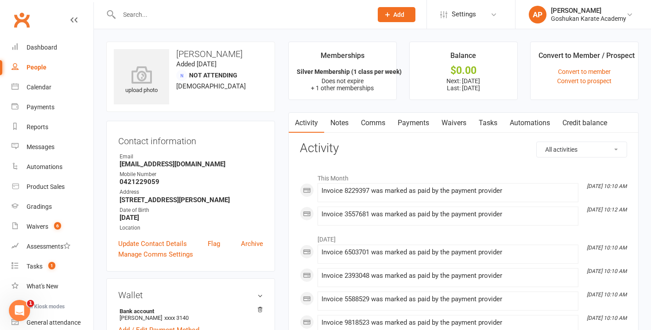
click at [426, 123] on link "Payments" at bounding box center [413, 123] width 44 height 20
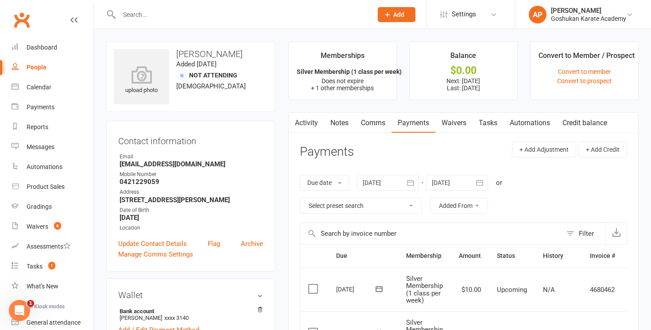
click at [404, 177] on div at bounding box center [388, 183] width 62 height 16
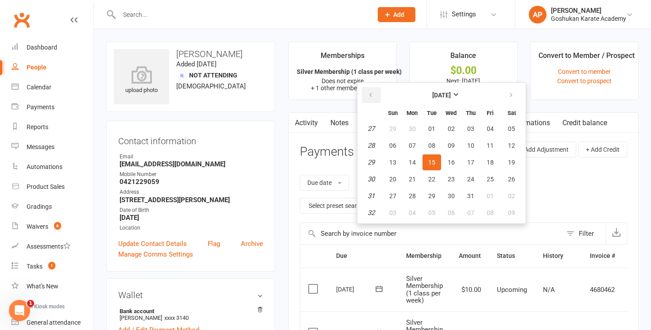
click at [370, 92] on icon "button" at bounding box center [370, 95] width 6 height 7
click at [413, 144] on span "05" at bounding box center [412, 145] width 7 height 7
type input "[DATE]"
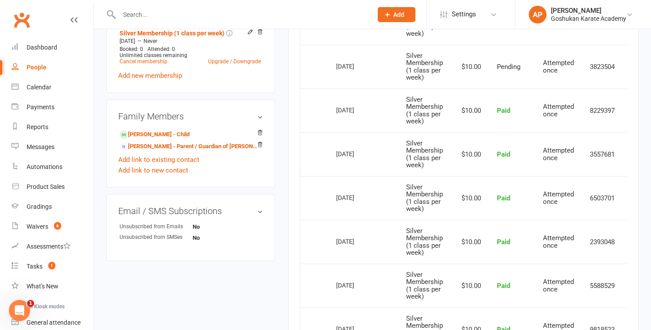
scroll to position [348, 0]
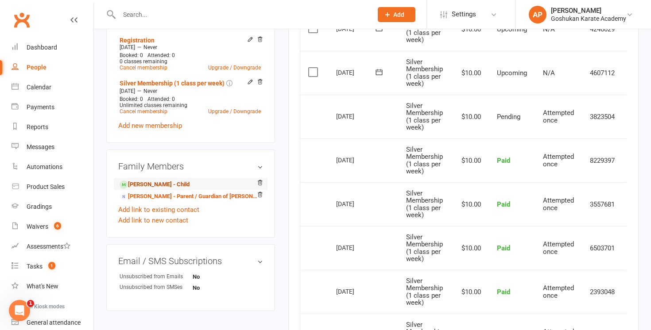
click at [162, 182] on link "[PERSON_NAME] - Child" at bounding box center [155, 184] width 70 height 9
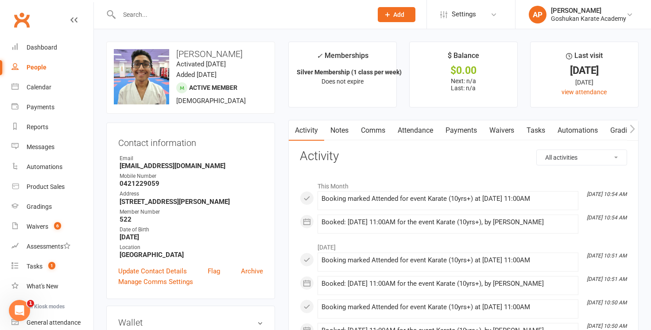
click at [470, 130] on link "Payments" at bounding box center [461, 130] width 44 height 20
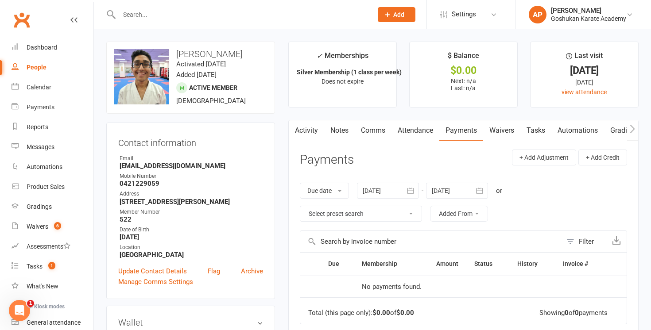
click at [403, 190] on div at bounding box center [388, 191] width 62 height 16
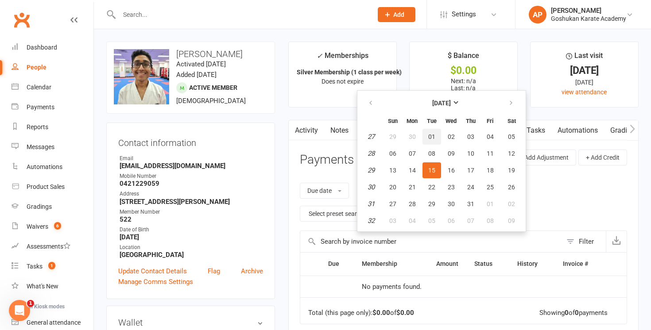
click at [434, 135] on span "01" at bounding box center [431, 136] width 7 height 7
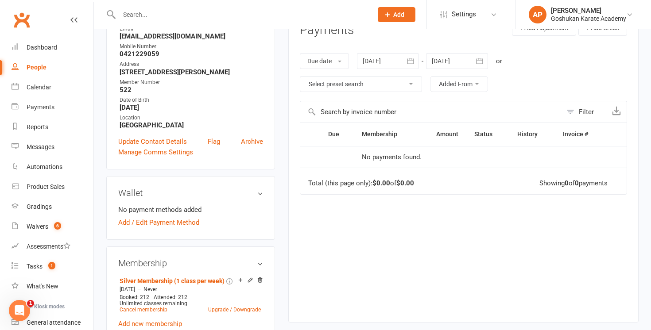
scroll to position [4, 0]
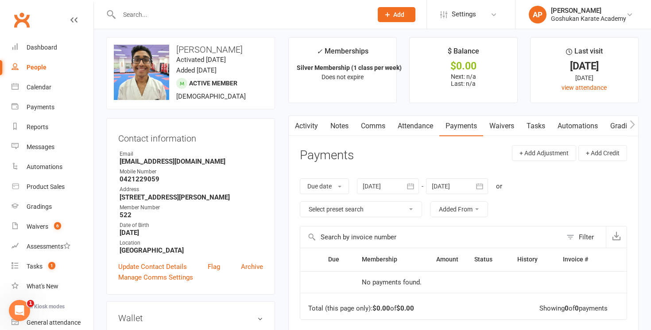
click at [413, 194] on div "Due date Due date Date paid Date failed Date settled [DATE] [DATE] Sun Mon Tue …" at bounding box center [463, 198] width 327 height 57
click at [410, 186] on icon "button" at bounding box center [410, 186] width 9 height 9
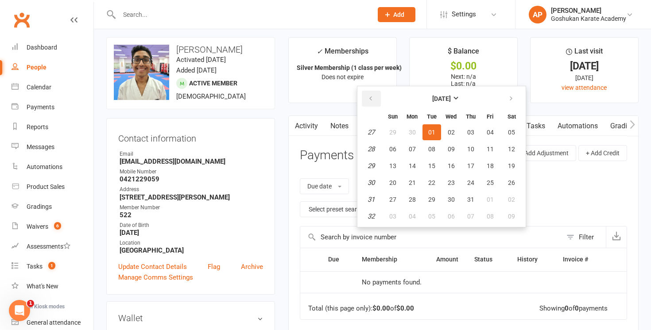
click at [371, 96] on icon "button" at bounding box center [370, 98] width 6 height 7
click at [427, 170] on button "17" at bounding box center [431, 166] width 19 height 16
type input "[DATE]"
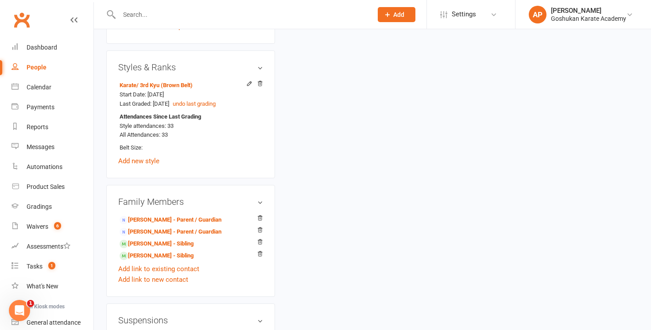
scroll to position [428, 0]
click at [175, 222] on link "[PERSON_NAME] - Parent / Guardian" at bounding box center [171, 219] width 102 height 9
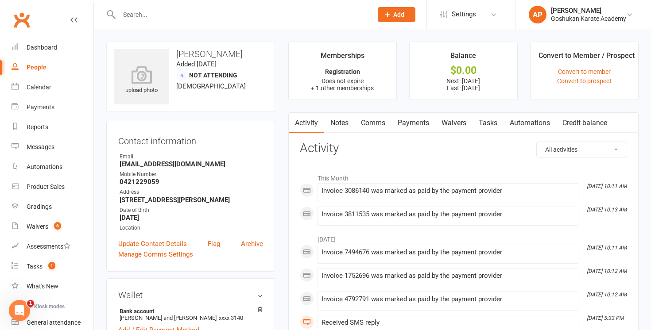
click at [416, 129] on link "Payments" at bounding box center [413, 123] width 44 height 20
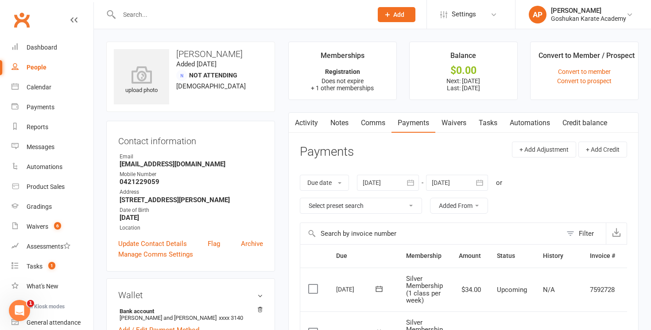
click at [414, 188] on button "button" at bounding box center [411, 183] width 16 height 16
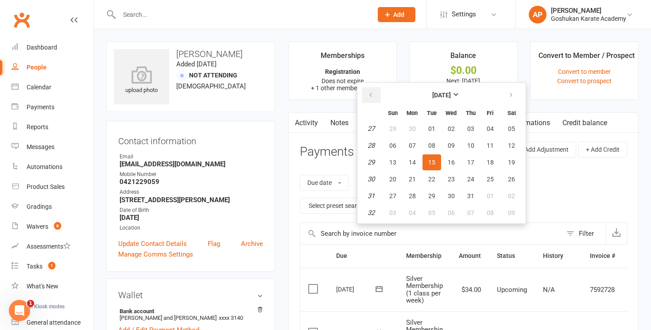
click at [379, 101] on button "button" at bounding box center [371, 95] width 19 height 16
click at [411, 135] on button "02" at bounding box center [412, 129] width 19 height 16
type input "[DATE]"
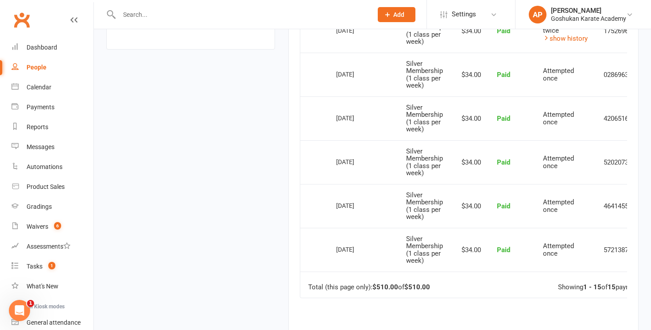
scroll to position [618, 0]
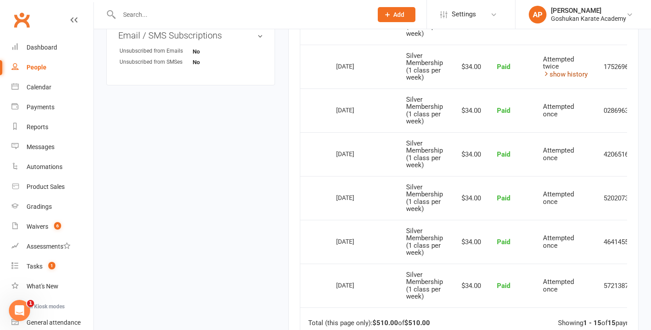
click at [566, 73] on link "show history" at bounding box center [565, 74] width 45 height 8
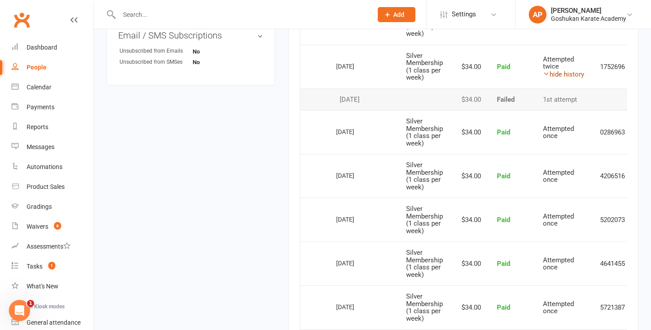
click at [566, 73] on link "hide history" at bounding box center [563, 74] width 41 height 8
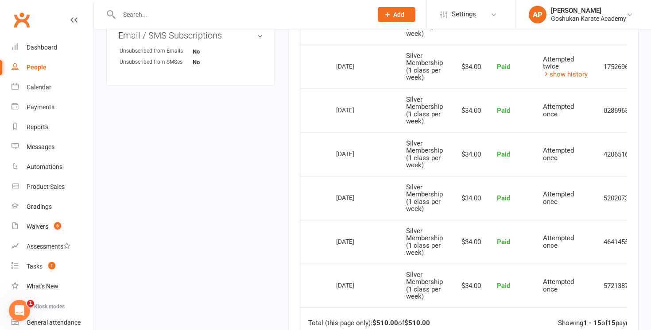
click at [366, 12] on input "text" at bounding box center [241, 14] width 250 height 12
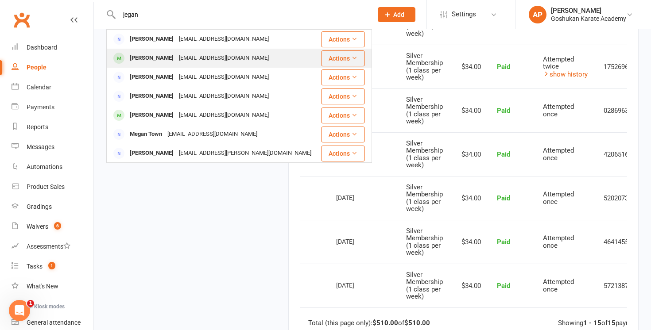
type input "jegan"
click at [290, 57] on div "Arjun Jegan [EMAIL_ADDRESS][DOMAIN_NAME]" at bounding box center [213, 58] width 213 height 18
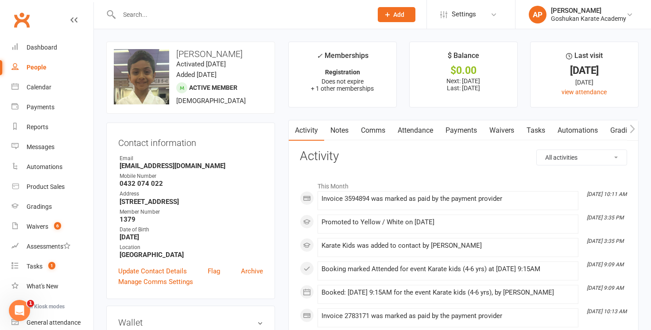
click at [453, 127] on link "Payments" at bounding box center [461, 130] width 44 height 20
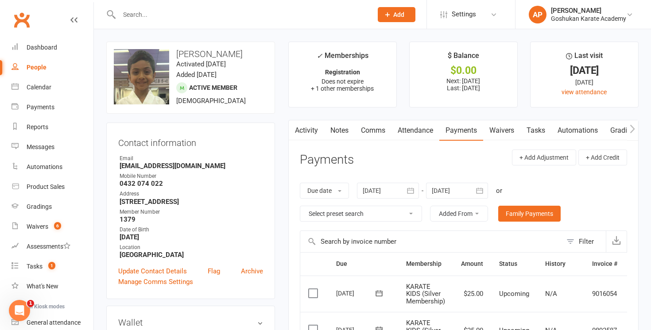
click at [385, 194] on div at bounding box center [388, 191] width 62 height 16
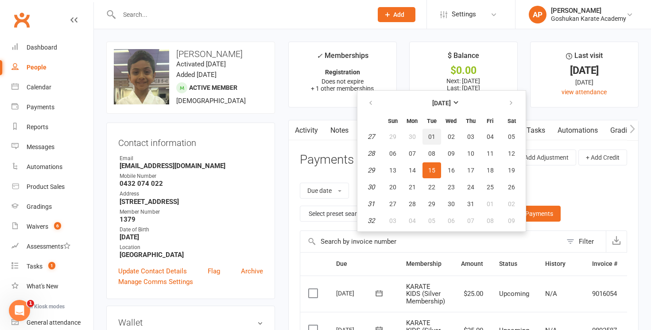
click at [426, 133] on button "01" at bounding box center [431, 137] width 19 height 16
type input "[DATE]"
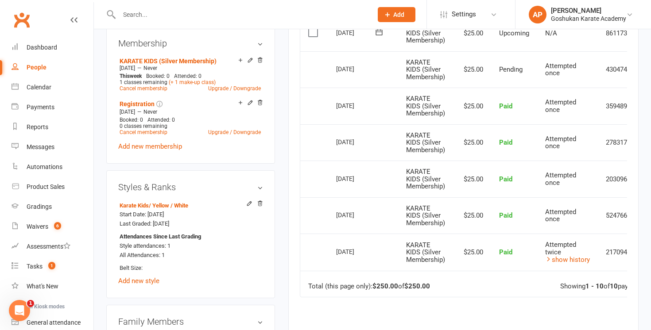
scroll to position [371, 0]
click at [299, 13] on input "text" at bounding box center [241, 14] width 250 height 12
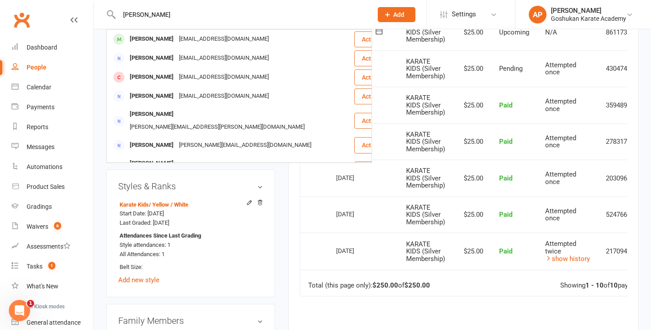
click at [158, 9] on input "[PERSON_NAME]" at bounding box center [241, 14] width 250 height 12
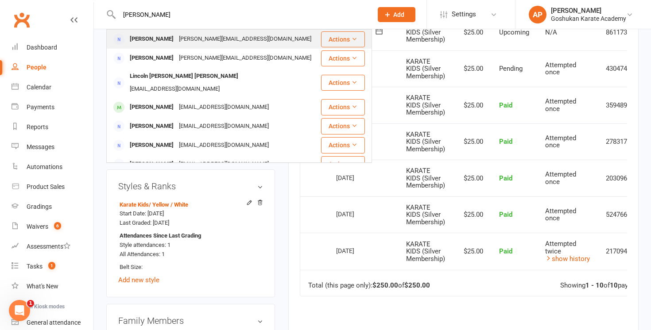
type input "[PERSON_NAME]"
click at [176, 43] on div "[PERSON_NAME][EMAIL_ADDRESS][DOMAIN_NAME]" at bounding box center [245, 39] width 138 height 13
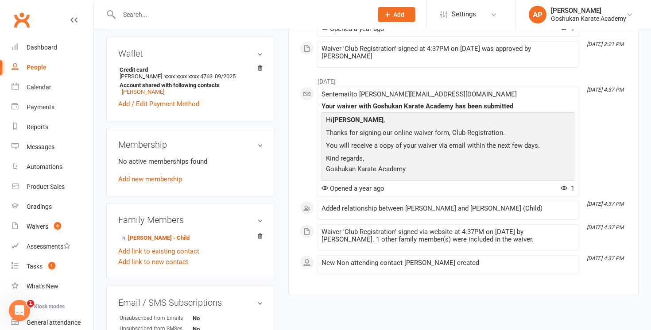
scroll to position [250, 0]
click at [162, 233] on link "[PERSON_NAME] - Child" at bounding box center [155, 237] width 70 height 9
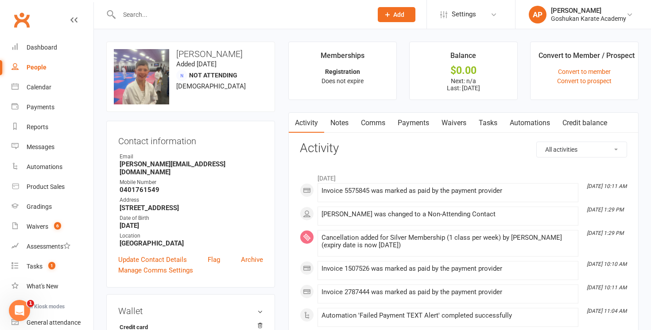
click at [423, 125] on link "Payments" at bounding box center [413, 123] width 44 height 20
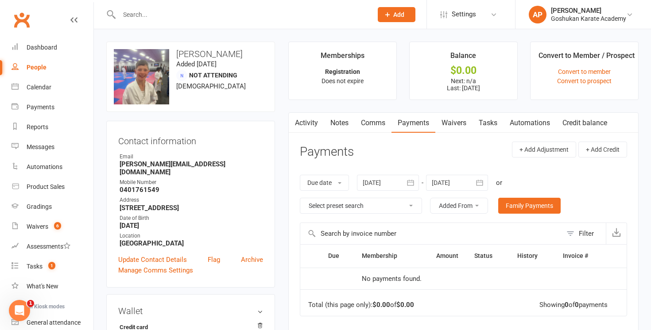
click at [409, 186] on icon "button" at bounding box center [410, 183] width 7 height 6
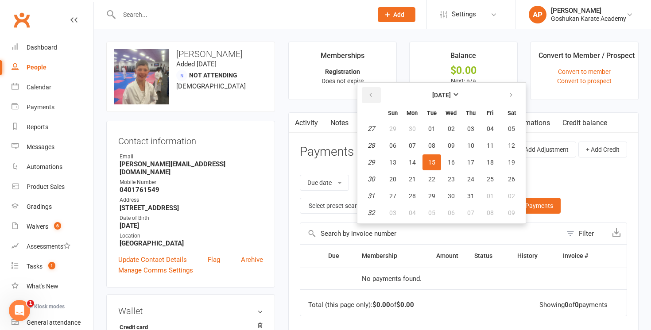
click at [371, 93] on icon "button" at bounding box center [370, 95] width 6 height 7
click at [402, 127] on button "01" at bounding box center [392, 129] width 19 height 16
type input "[DATE]"
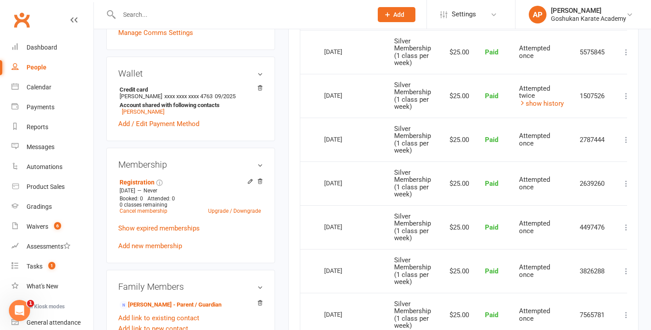
scroll to position [239, 0]
click at [303, 11] on input "text" at bounding box center [241, 14] width 250 height 12
type input "s"
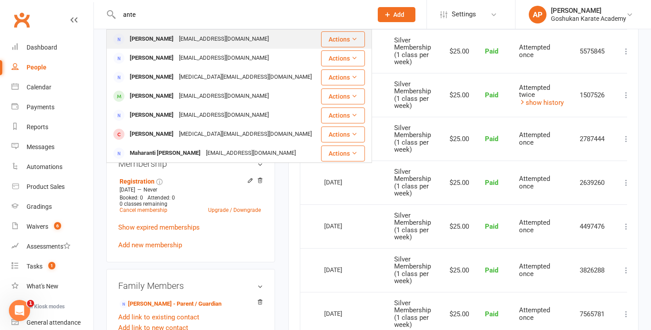
type input "ante"
click at [255, 32] on div "[PERSON_NAME] [EMAIL_ADDRESS][DOMAIN_NAME]" at bounding box center [213, 39] width 213 height 18
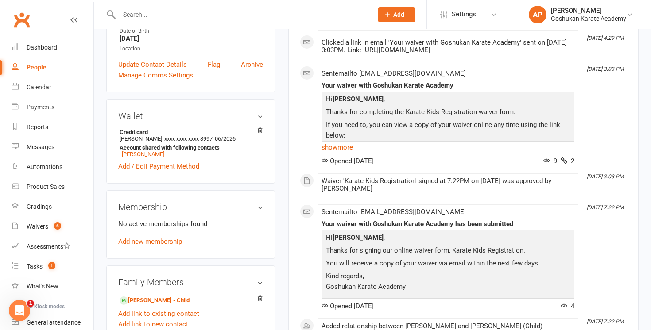
scroll to position [280, 0]
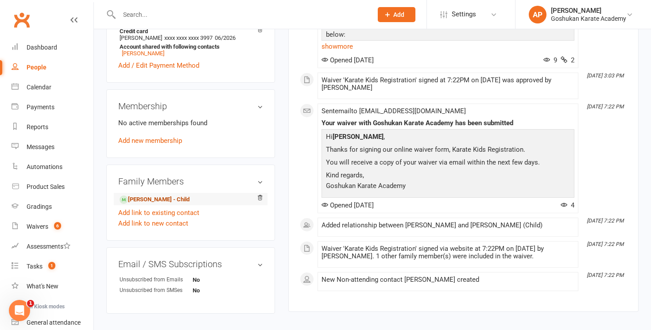
click at [189, 198] on link "[PERSON_NAME] - Child" at bounding box center [155, 199] width 70 height 9
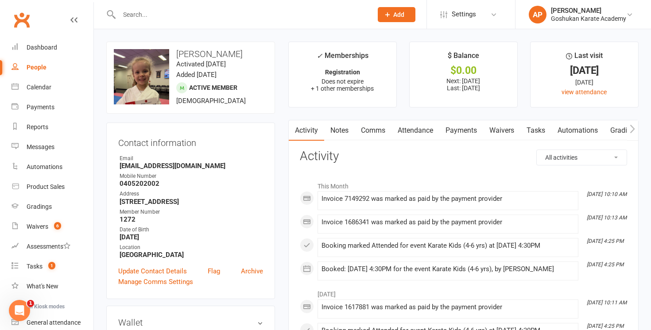
click at [474, 126] on link "Payments" at bounding box center [461, 130] width 44 height 20
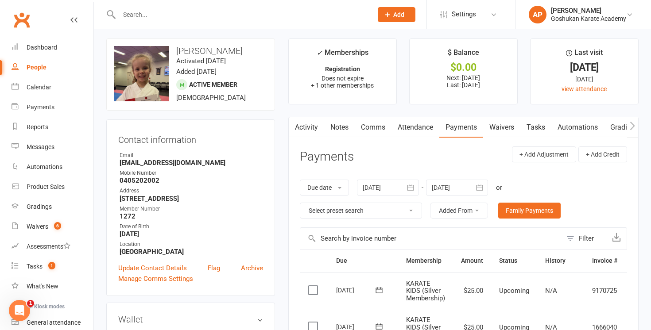
scroll to position [4, 0]
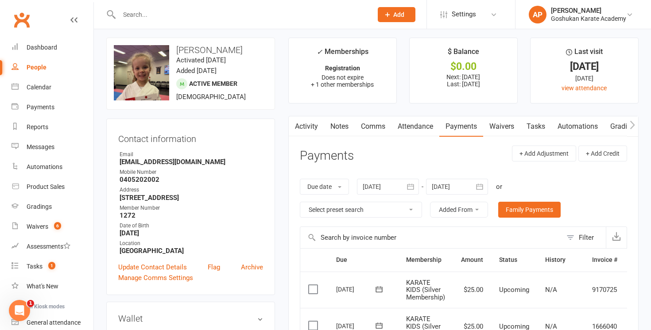
click at [403, 189] on div at bounding box center [388, 187] width 62 height 16
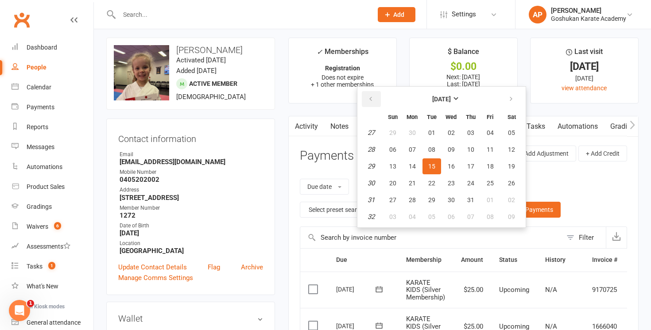
click at [375, 94] on button "button" at bounding box center [371, 99] width 19 height 16
click at [396, 131] on span "01" at bounding box center [392, 132] width 7 height 7
type input "[DATE]"
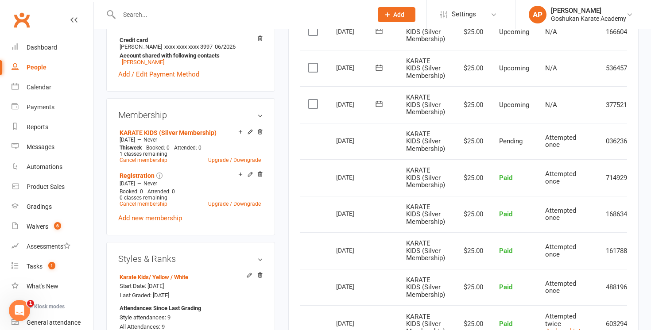
scroll to position [515, 0]
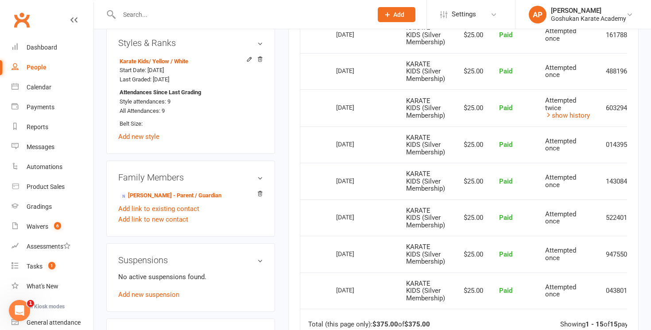
click at [280, 7] on div at bounding box center [236, 14] width 260 height 29
click at [270, 14] on input "text" at bounding box center [241, 14] width 250 height 12
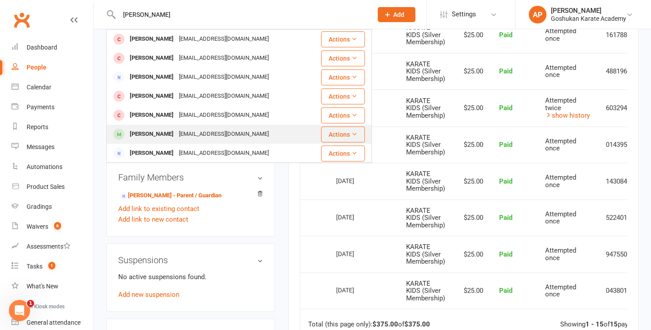
type input "[PERSON_NAME]"
click at [193, 132] on div "[EMAIL_ADDRESS][DOMAIN_NAME]" at bounding box center [223, 134] width 95 height 13
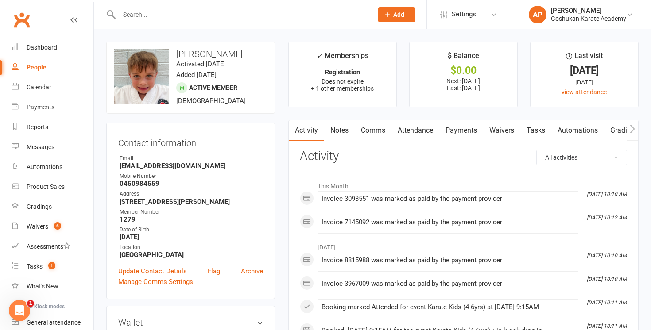
click at [460, 133] on link "Payments" at bounding box center [461, 130] width 44 height 20
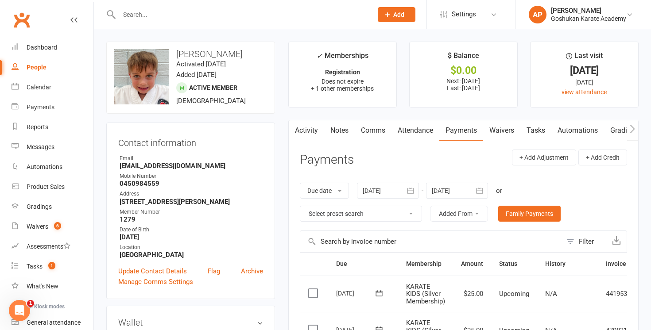
click at [387, 187] on div at bounding box center [388, 191] width 62 height 16
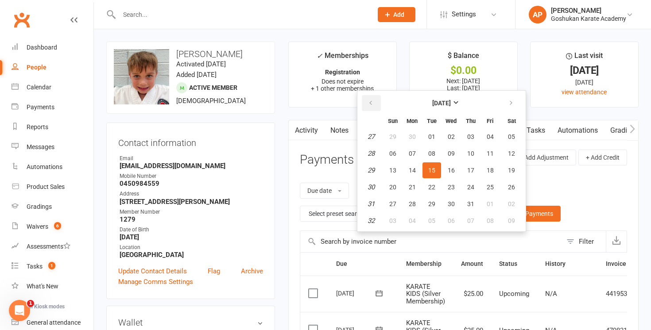
click at [365, 100] on button "button" at bounding box center [371, 103] width 19 height 16
click at [396, 134] on span "01" at bounding box center [392, 136] width 7 height 7
type input "[DATE]"
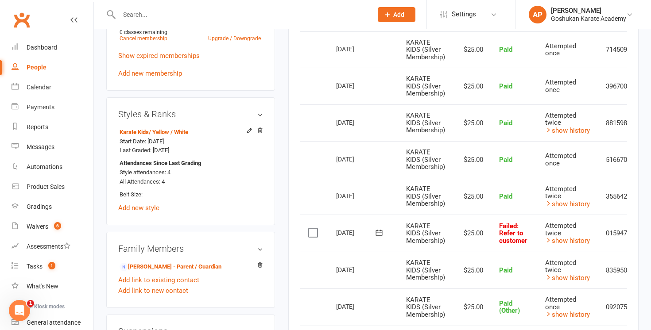
scroll to position [464, 0]
click at [568, 239] on link "show history" at bounding box center [567, 240] width 45 height 8
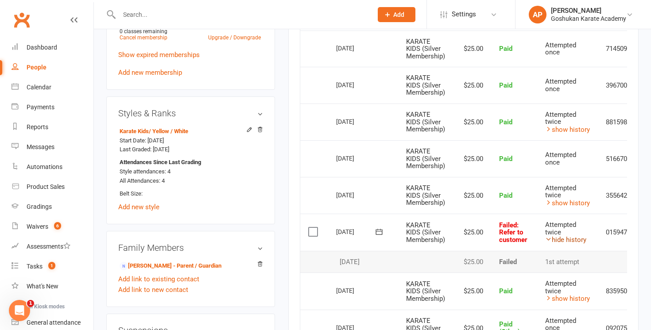
click at [568, 239] on link "hide history" at bounding box center [565, 240] width 41 height 8
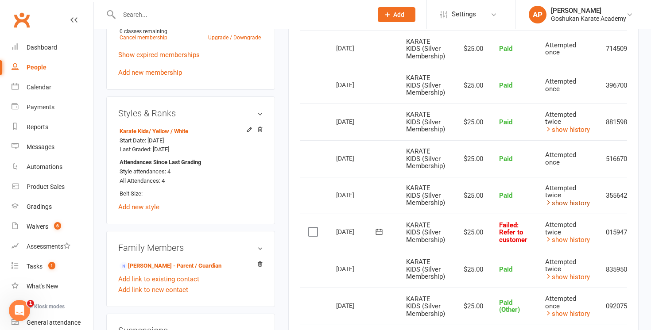
click at [565, 204] on link "show history" at bounding box center [567, 203] width 45 height 8
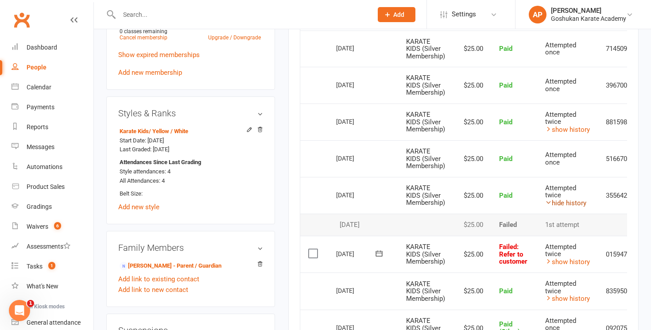
click at [565, 204] on link "hide history" at bounding box center [565, 203] width 41 height 8
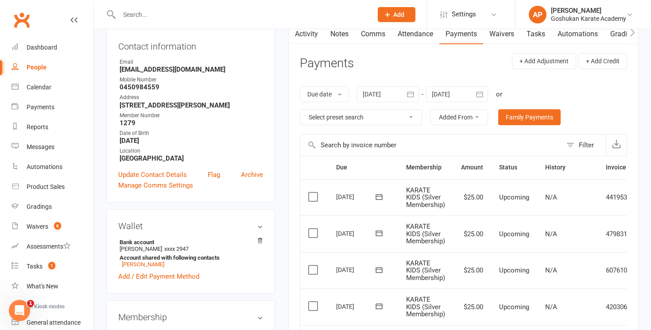
scroll to position [0, 0]
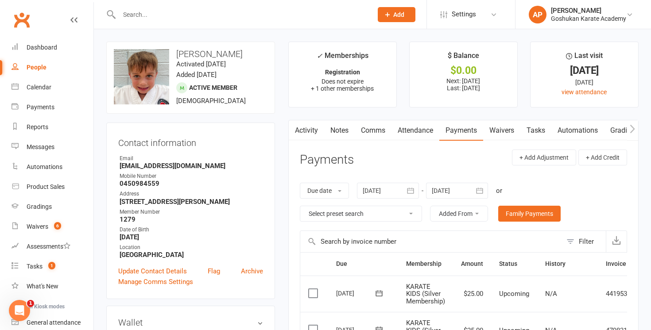
drag, startPoint x: 233, startPoint y: 54, endPoint x: 177, endPoint y: 54, distance: 56.2
click at [177, 54] on h3 "[PERSON_NAME]" at bounding box center [191, 54] width 154 height 10
copy h3 "[PERSON_NAME]"
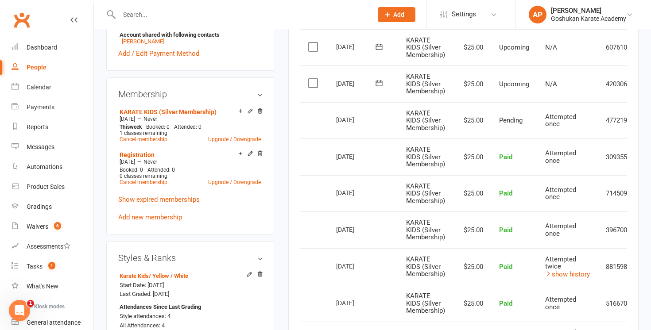
scroll to position [524, 0]
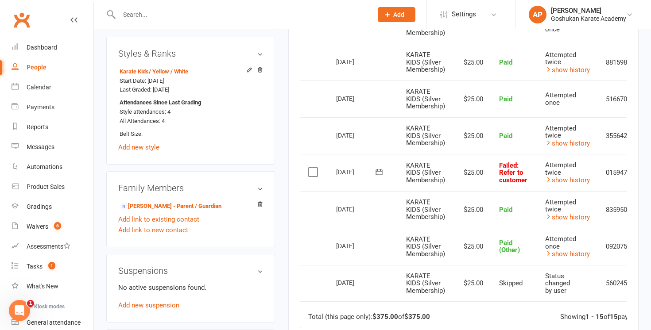
click at [259, 12] on input "text" at bounding box center [241, 14] width 250 height 12
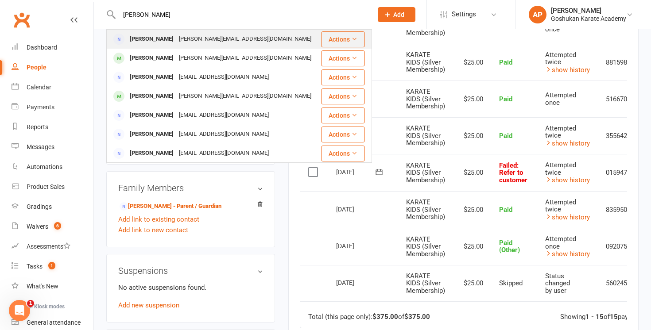
type input "[PERSON_NAME]"
click at [241, 43] on div "[PERSON_NAME][EMAIL_ADDRESS][DOMAIN_NAME]" at bounding box center [245, 39] width 138 height 13
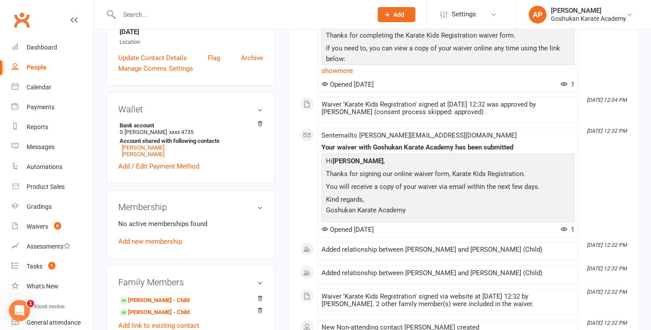
scroll to position [205, 0]
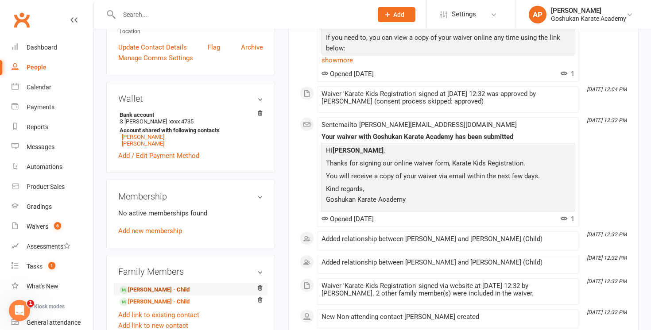
click at [142, 286] on link "[PERSON_NAME] - Child" at bounding box center [155, 290] width 70 height 9
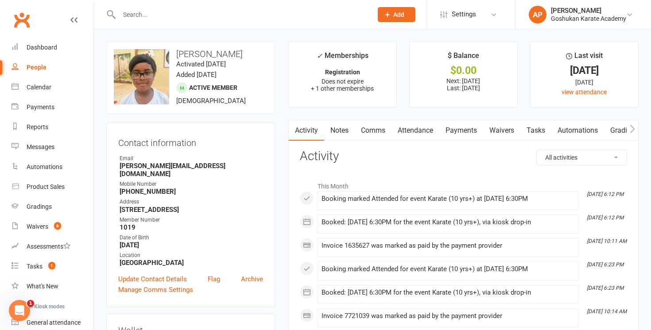
click at [467, 132] on link "Payments" at bounding box center [461, 130] width 44 height 20
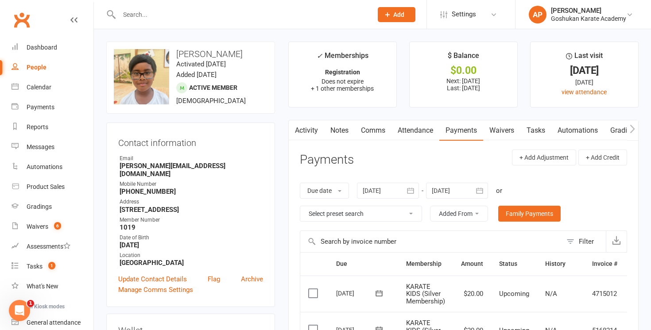
click at [407, 190] on button "button" at bounding box center [411, 191] width 16 height 16
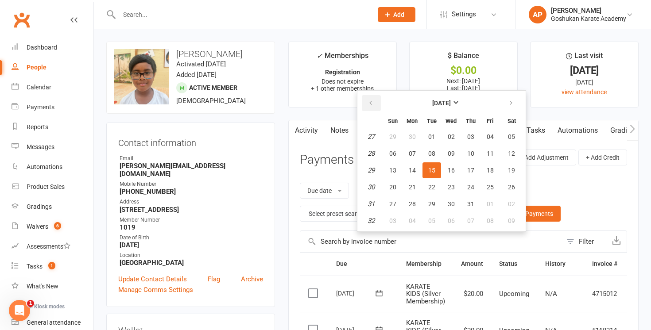
click at [374, 110] on button "button" at bounding box center [371, 103] width 19 height 16
click at [396, 138] on span "01" at bounding box center [392, 136] width 7 height 7
type input "[DATE]"
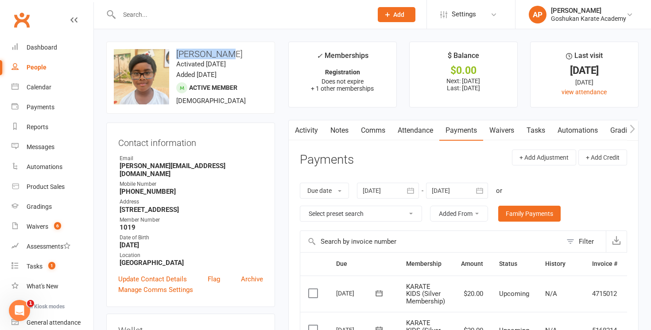
drag, startPoint x: 228, startPoint y: 54, endPoint x: 178, endPoint y: 53, distance: 49.6
click at [178, 53] on h3 "[PERSON_NAME]" at bounding box center [191, 54] width 154 height 10
copy h3 "[PERSON_NAME]"
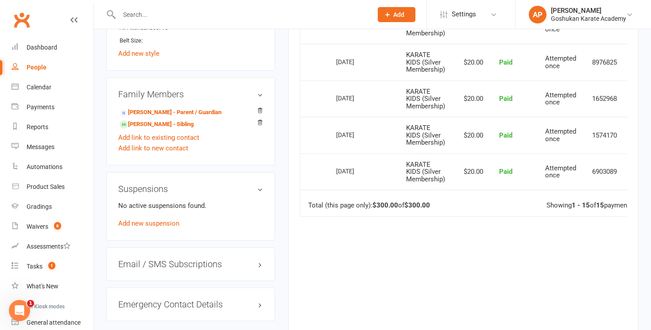
scroll to position [630, 0]
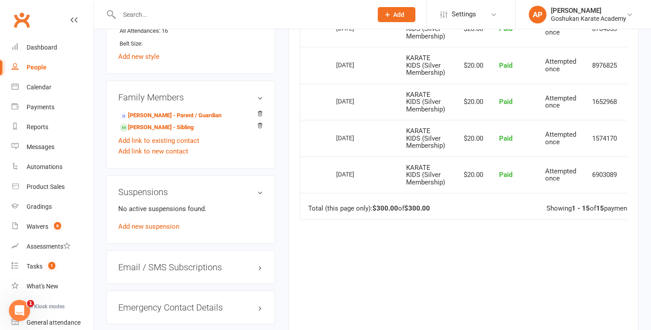
click at [243, 12] on input "text" at bounding box center [241, 14] width 250 height 12
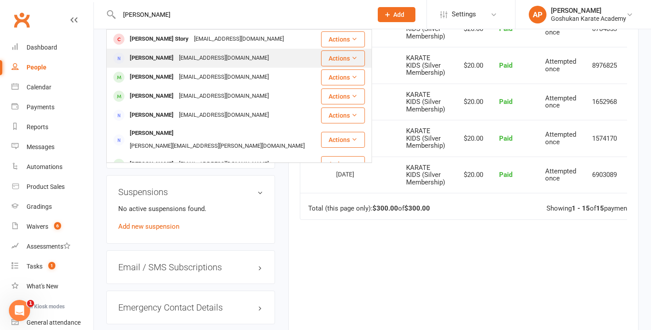
type input "[PERSON_NAME]"
click at [222, 62] on div "[EMAIL_ADDRESS][DOMAIN_NAME]" at bounding box center [223, 58] width 95 height 13
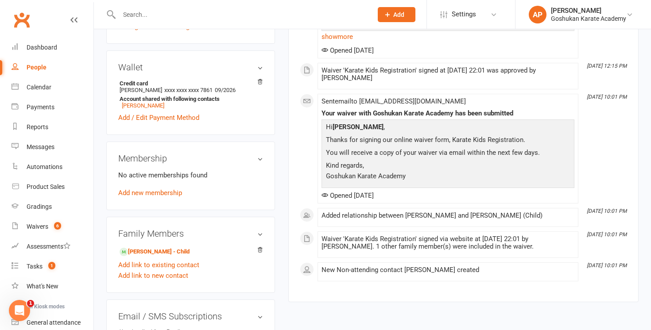
scroll to position [237, 0]
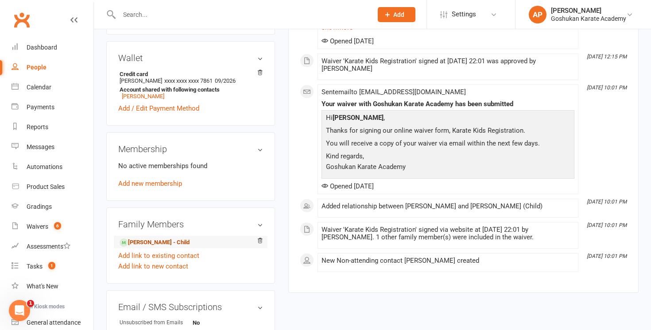
click at [178, 247] on link "[PERSON_NAME] - Child" at bounding box center [155, 242] width 70 height 9
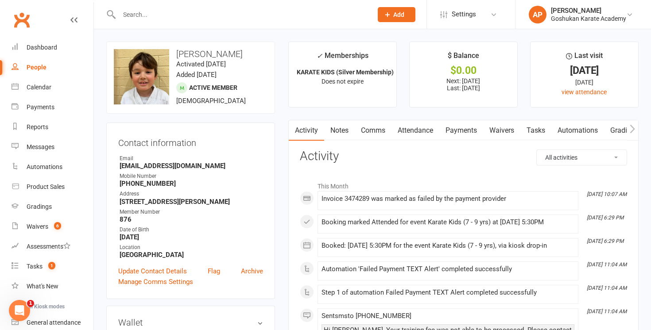
click at [480, 126] on link "Payments" at bounding box center [461, 130] width 44 height 20
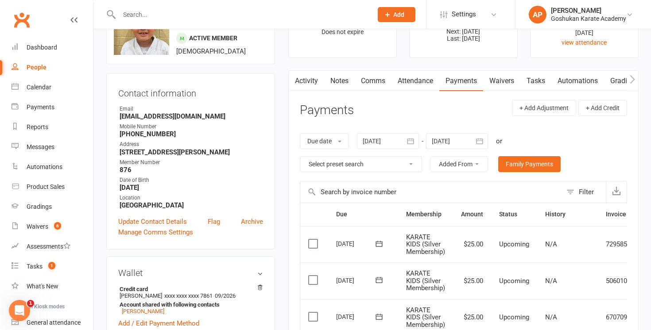
scroll to position [4, 0]
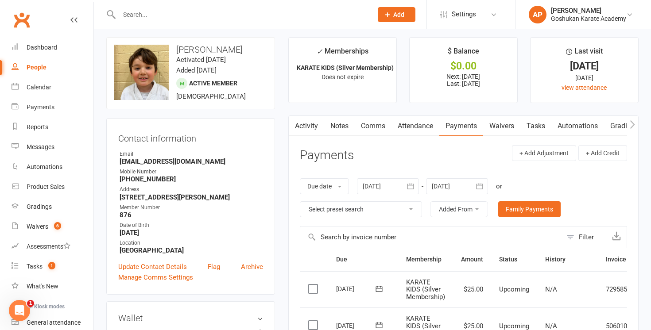
click at [397, 191] on div at bounding box center [388, 186] width 62 height 16
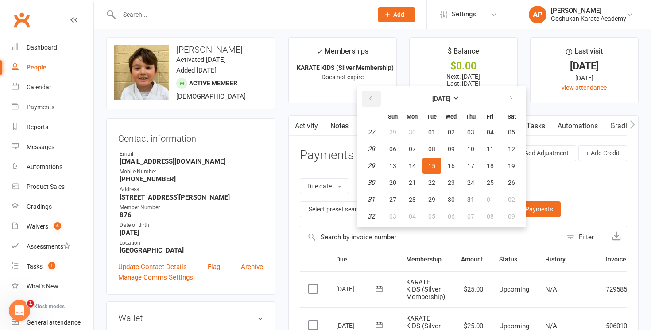
click at [372, 94] on button "button" at bounding box center [371, 99] width 19 height 16
click at [390, 128] on button "01" at bounding box center [392, 132] width 19 height 16
type input "[DATE]"
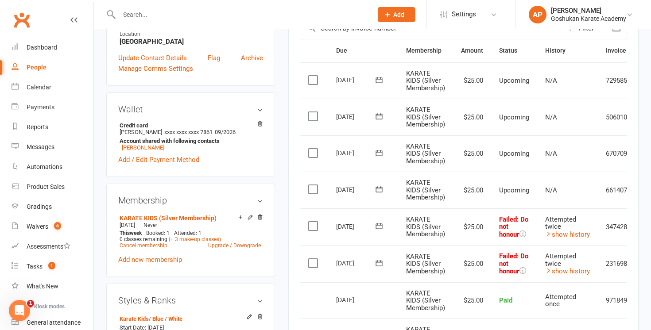
scroll to position [219, 0]
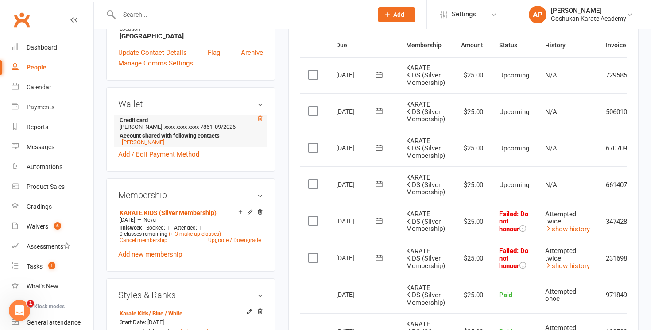
click at [259, 121] on icon at bounding box center [260, 118] width 4 height 5
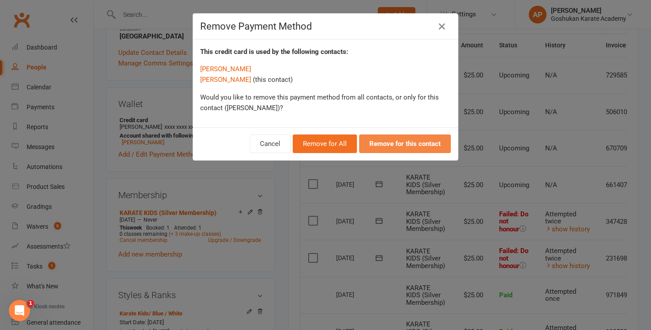
click at [406, 140] on strong "Remove for this contact" at bounding box center [404, 144] width 71 height 8
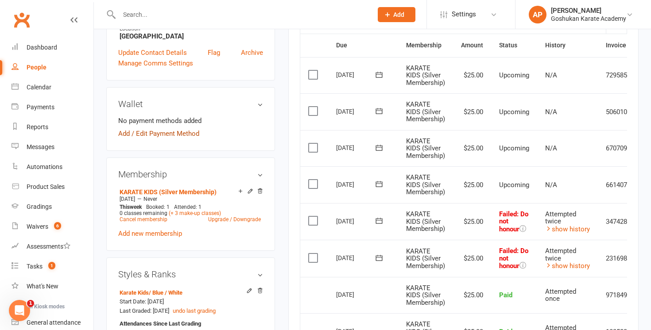
click at [182, 136] on link "Add / Edit Payment Method" at bounding box center [158, 133] width 81 height 11
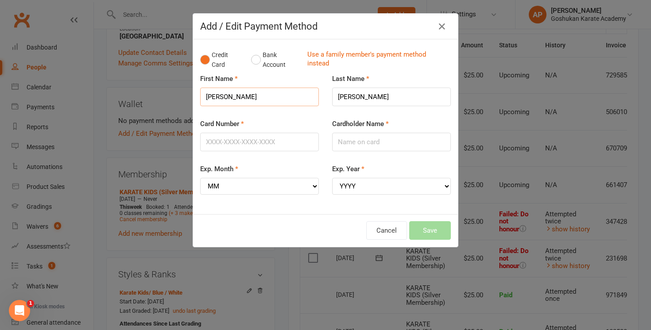
click at [243, 94] on input "[PERSON_NAME]" at bounding box center [259, 97] width 119 height 19
type input "[PERSON_NAME]"
click at [382, 100] on input "[PERSON_NAME]" at bounding box center [391, 97] width 119 height 19
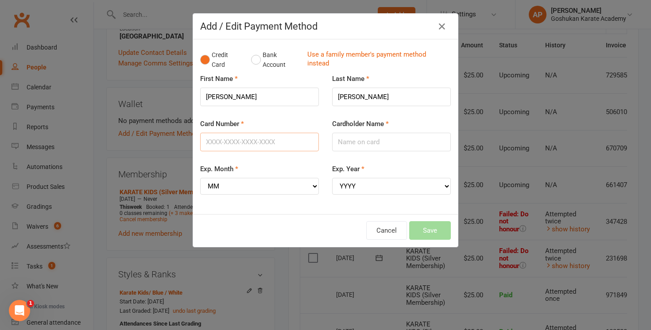
click at [254, 144] on input "Card Number" at bounding box center [259, 142] width 119 height 19
click at [274, 141] on input "Card Number" at bounding box center [259, 142] width 119 height 19
type input "[CREDIT_CARD_NUMBER]"
click at [364, 146] on input "Cardholder Name" at bounding box center [391, 142] width 119 height 19
type input "[PERSON_NAME]"
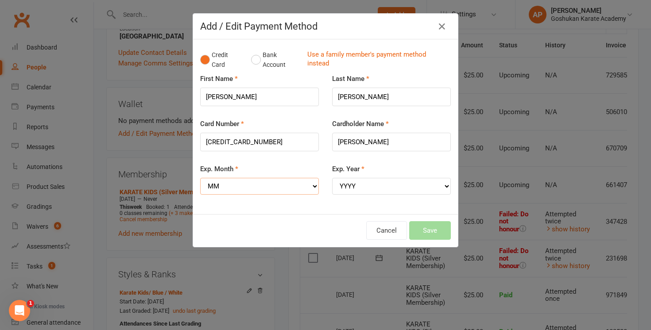
click at [256, 186] on select "MM 01 02 03 04 05 06 07 08 09 10 11 12" at bounding box center [259, 186] width 119 height 17
select select "03"
click at [383, 184] on select "YYYY 2025 2026 2027 2028 2029 2030 2031 2032 2033 2034" at bounding box center [391, 186] width 119 height 17
select select "2026"
click at [433, 227] on button "Save" at bounding box center [430, 230] width 42 height 19
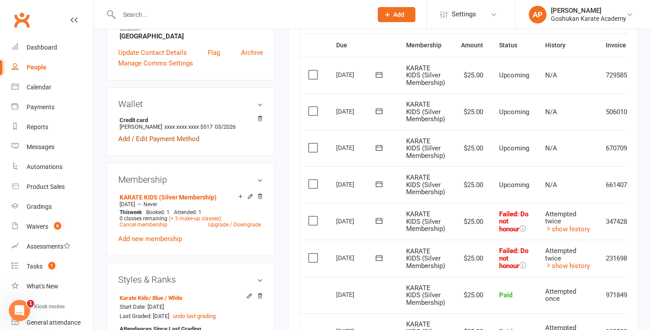
click at [183, 144] on link "Add / Edit Payment Method" at bounding box center [158, 139] width 81 height 11
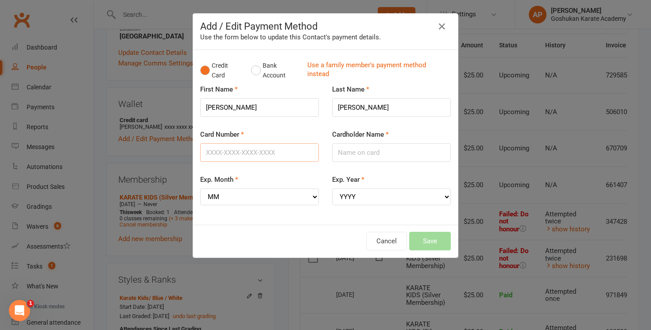
click at [260, 151] on input "Card Number" at bounding box center [259, 152] width 119 height 19
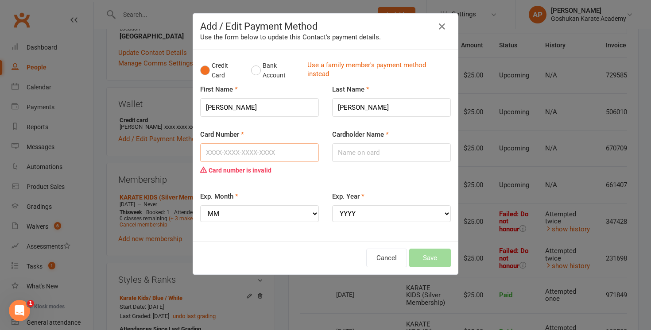
click at [272, 150] on input "Card Number" at bounding box center [259, 152] width 119 height 19
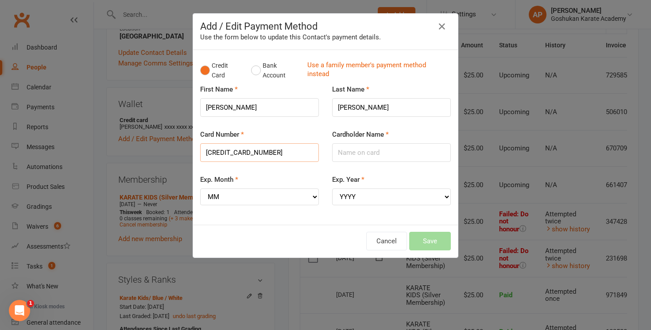
type input "[CREDIT_CARD_NUMBER]"
click at [367, 154] on input "Cardholder Name" at bounding box center [391, 152] width 119 height 19
type input "[PERSON_NAME]"
click at [275, 202] on select "MM 01 02 03 04 05 06 07 08 09 10 11 12" at bounding box center [259, 197] width 119 height 17
select select "03"
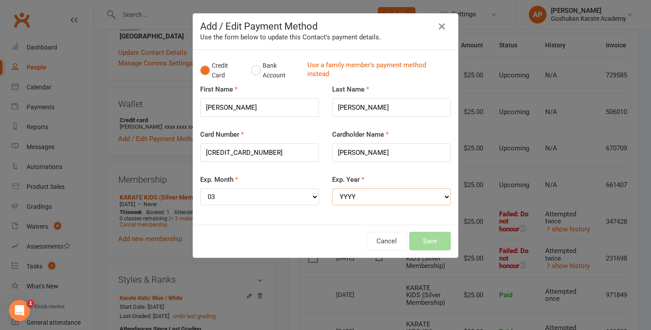
click at [387, 197] on select "YYYY 2025 2026 2027 2028 2029 2030 2031 2032 2033 2034" at bounding box center [391, 197] width 119 height 17
select select "2028"
click at [441, 239] on button "Save" at bounding box center [430, 241] width 42 height 19
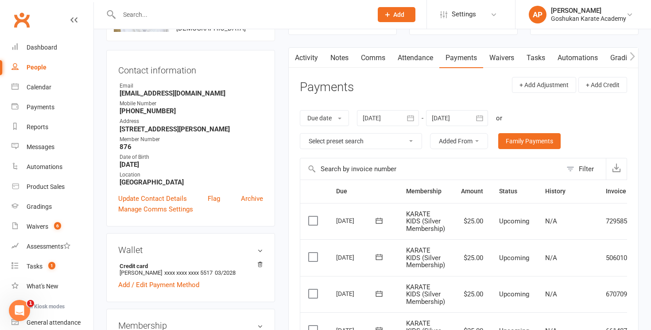
scroll to position [72, 0]
